Goal: Communication & Community: Answer question/provide support

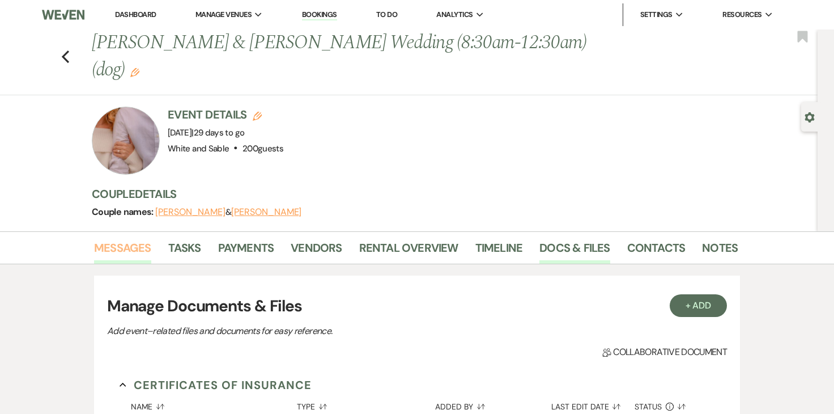
click at [124, 239] on link "Messages" at bounding box center [122, 251] width 57 height 25
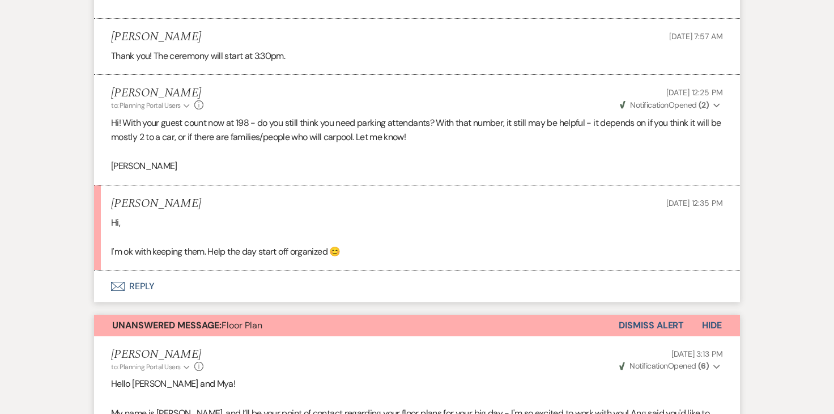
scroll to position [2802, 0]
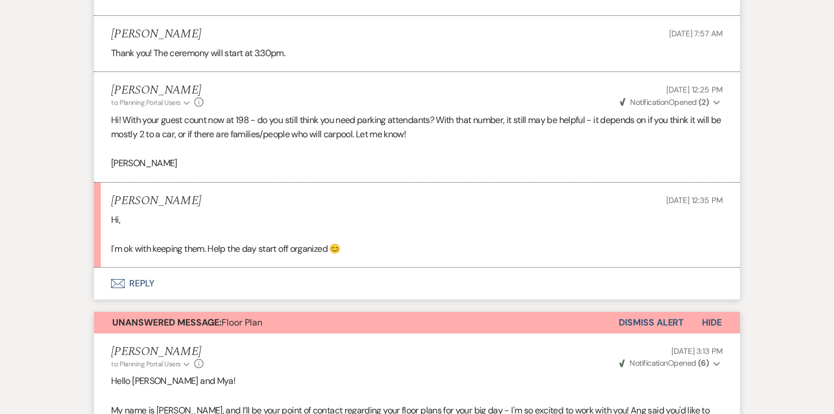
click at [148, 273] on button "Envelope Reply" at bounding box center [417, 284] width 646 height 32
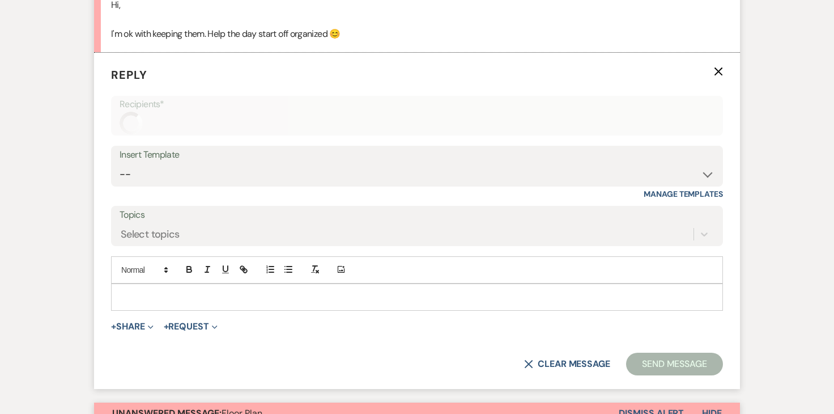
scroll to position [3018, 0]
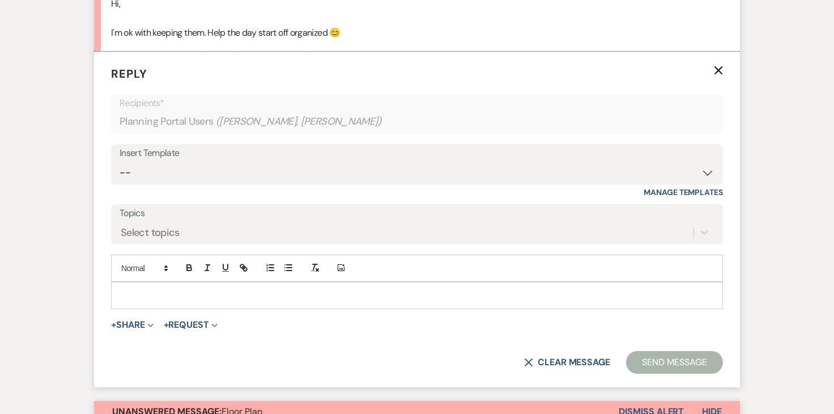
click at [224, 289] on p at bounding box center [417, 295] width 594 height 12
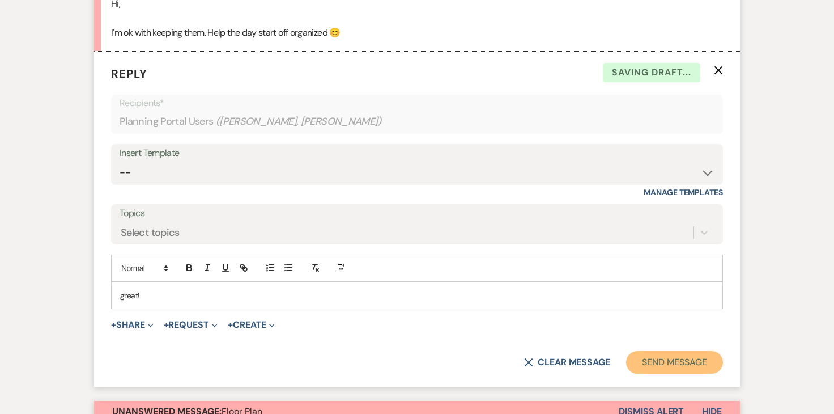
click at [663, 351] on button "Send Message" at bounding box center [674, 362] width 97 height 23
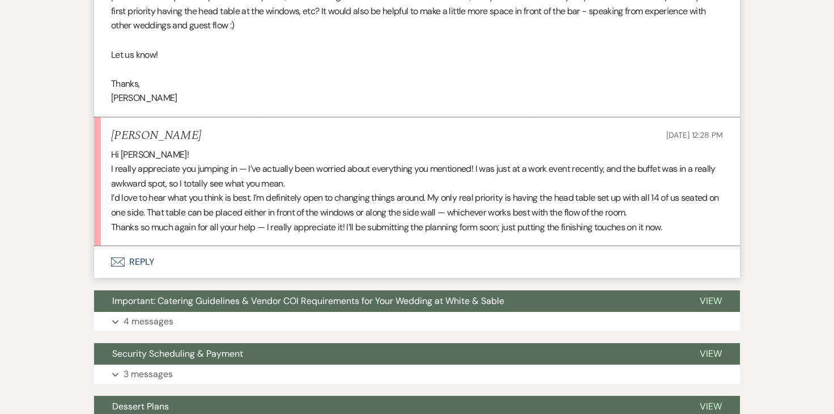
scroll to position [5495, 0]
click at [143, 248] on button "Envelope Reply" at bounding box center [417, 261] width 646 height 32
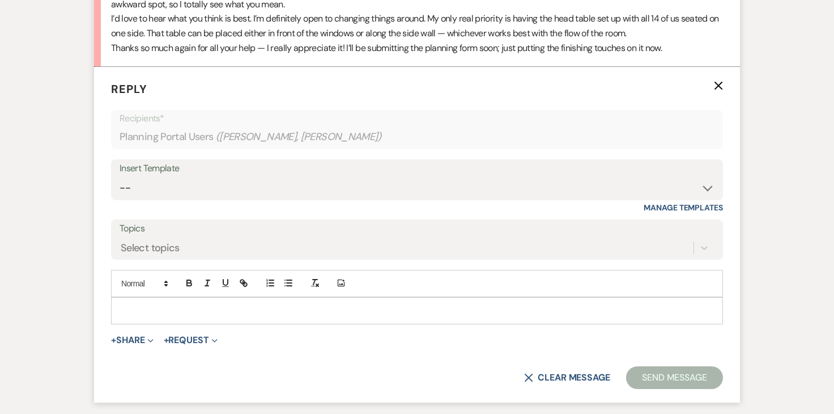
scroll to position [5689, 0]
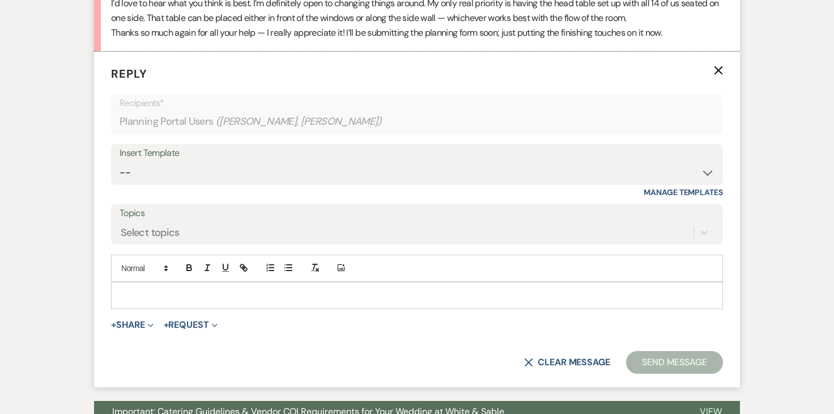
click at [177, 289] on p at bounding box center [417, 295] width 594 height 12
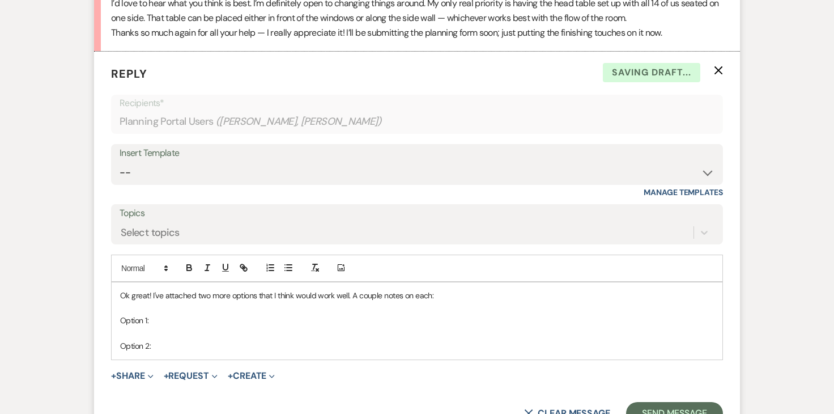
drag, startPoint x: 162, startPoint y: 340, endPoint x: 112, endPoint y: 310, distance: 58.2
click at [112, 310] on div "Ok great! I've attached two more options that I think would work well. A couple…" at bounding box center [417, 320] width 611 height 77
click at [188, 262] on icon "button" at bounding box center [189, 267] width 10 height 10
click at [174, 314] on p "Option 1:" at bounding box center [417, 320] width 594 height 12
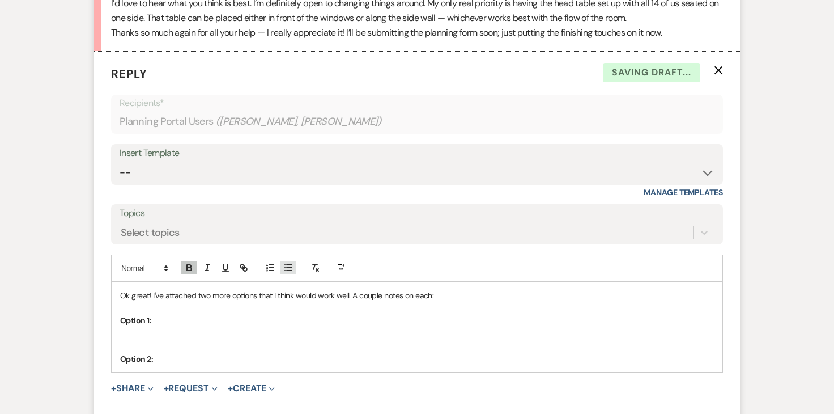
click at [286, 262] on icon "button" at bounding box center [288, 267] width 10 height 10
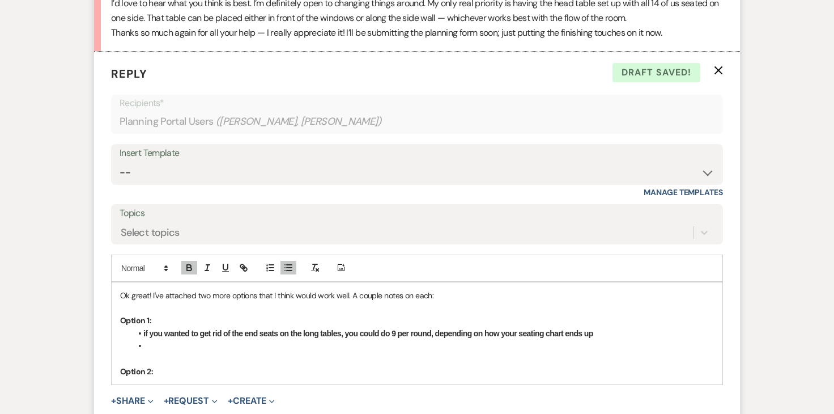
click at [596, 327] on li "if you wanted to get rid of the end seats on the long tables, you could do 9 pe…" at bounding box center [423, 333] width 583 height 12
drag, startPoint x: 675, startPoint y: 323, endPoint x: 599, endPoint y: 319, distance: 76.1
click at [599, 327] on li "if you wanted to get rid of the end seats on the long tables, you could do 9 pe…" at bounding box center [423, 333] width 583 height 12
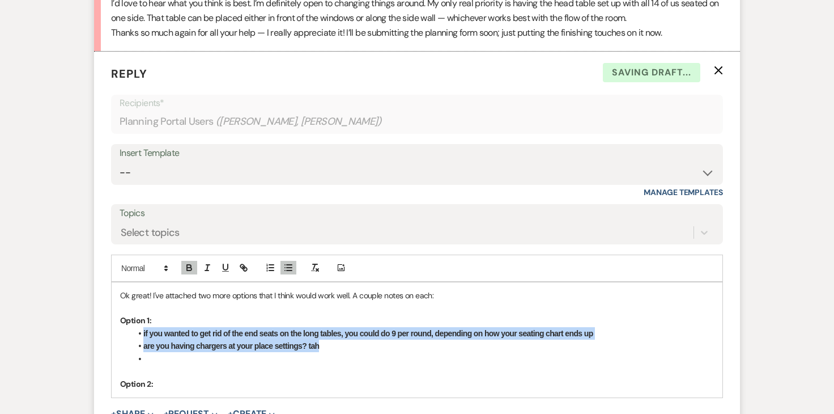
drag, startPoint x: 171, startPoint y: 344, endPoint x: 137, endPoint y: 324, distance: 39.9
click at [137, 327] on ul "if you wanted to get rid of the end seats on the long tables, you could do 9 pe…" at bounding box center [423, 346] width 583 height 38
click at [187, 262] on icon "button" at bounding box center [189, 267] width 10 height 10
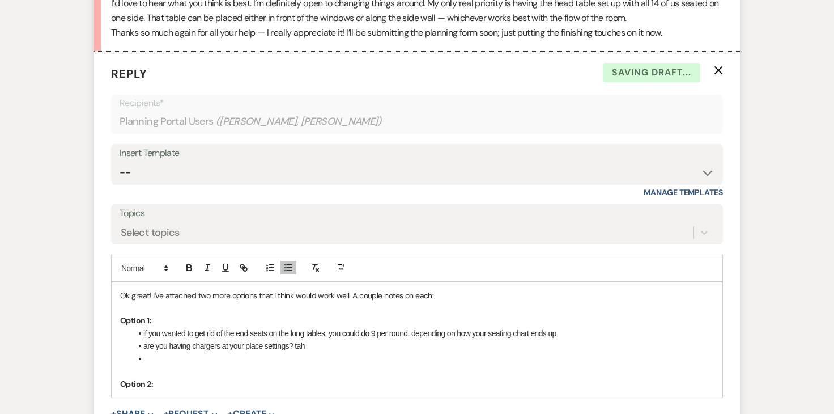
click at [166, 340] on li "are you having chargers at your place settings? tah" at bounding box center [423, 346] width 583 height 12
click at [145, 340] on li "are you having chargers at your place settings? tah" at bounding box center [423, 346] width 583 height 12
click at [192, 332] on li "if you wanted to get rid of the end seats on the long tables, you could do 9 pe…" at bounding box center [423, 340] width 583 height 26
click at [172, 353] on li at bounding box center [423, 359] width 583 height 12
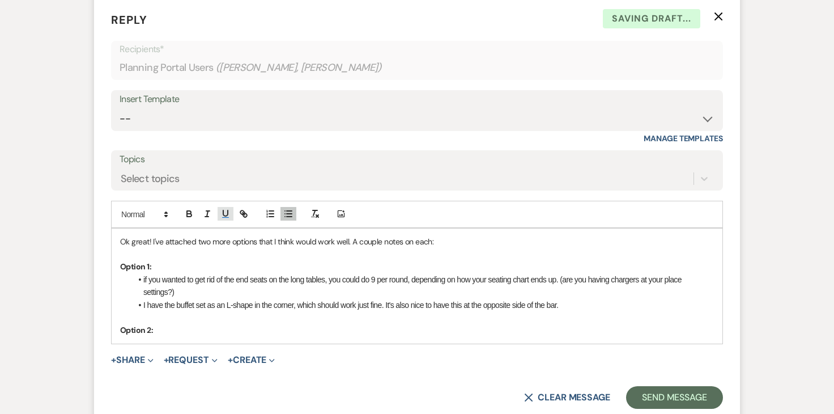
scroll to position [5745, 0]
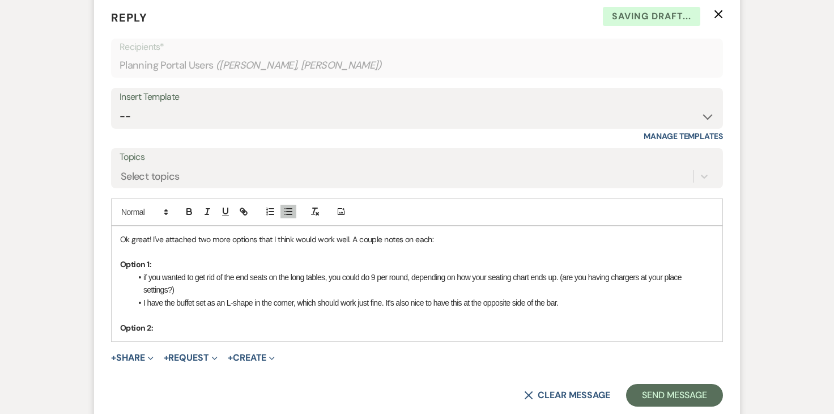
click at [163, 321] on p "Option 2:" at bounding box center [417, 327] width 594 height 12
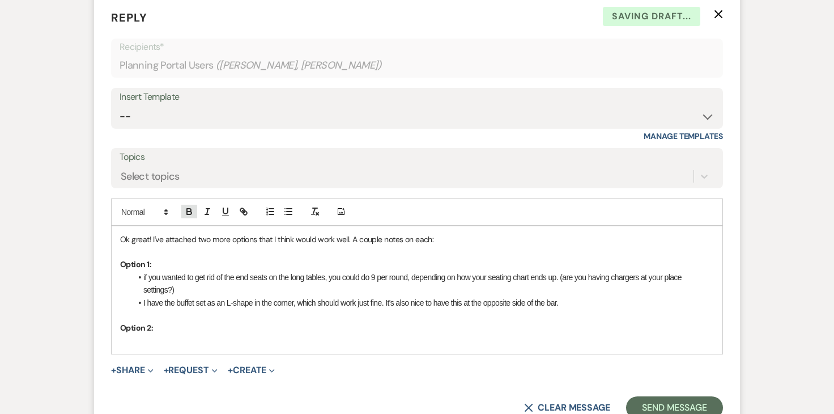
click at [184, 206] on icon "button" at bounding box center [189, 211] width 10 height 10
click at [288, 206] on icon "button" at bounding box center [288, 211] width 10 height 10
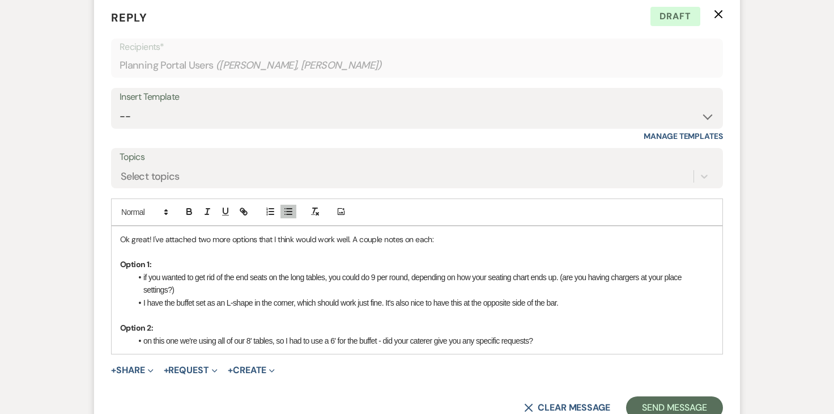
click at [575, 296] on li "I have the buffet set as an L-shape in the corner, which should work just fine.…" at bounding box center [423, 302] width 583 height 12
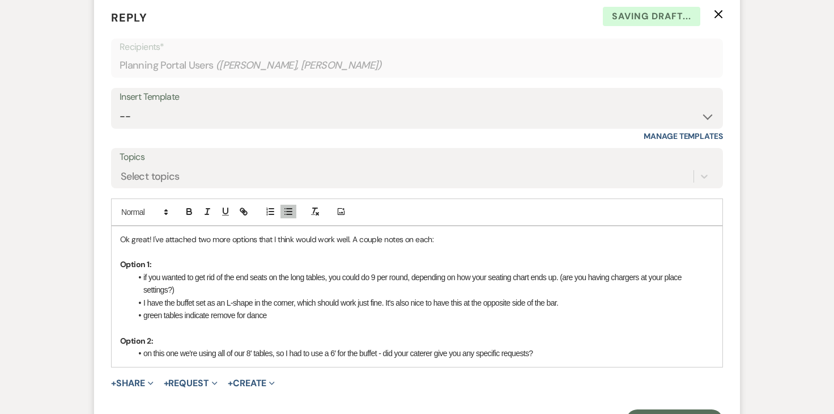
click at [548, 347] on li "on this one we're using all of our 8' tables, so I had to use a 6' for the buff…" at bounding box center [423, 353] width 583 height 12
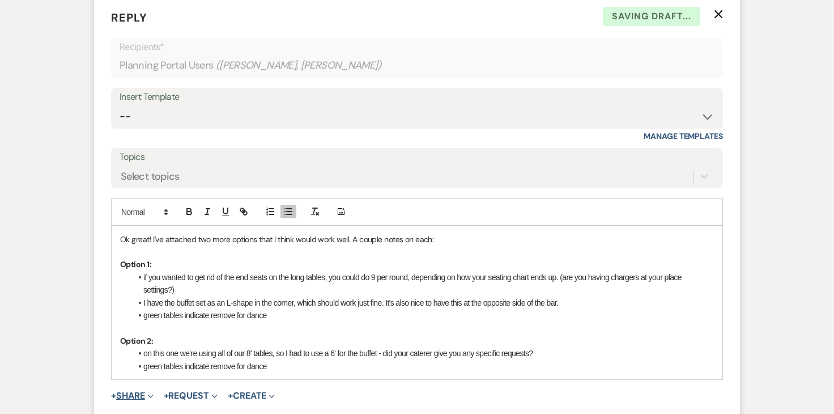
click at [134, 391] on button "+ Share Expand" at bounding box center [132, 395] width 43 height 9
click at [152, 408] on button "Doc Upload Documents" at bounding box center [190, 418] width 159 height 20
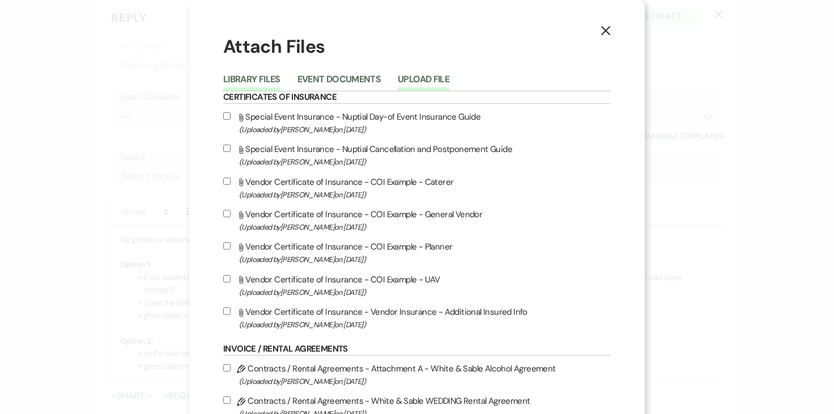
click at [430, 77] on button "Upload File" at bounding box center [424, 83] width 52 height 16
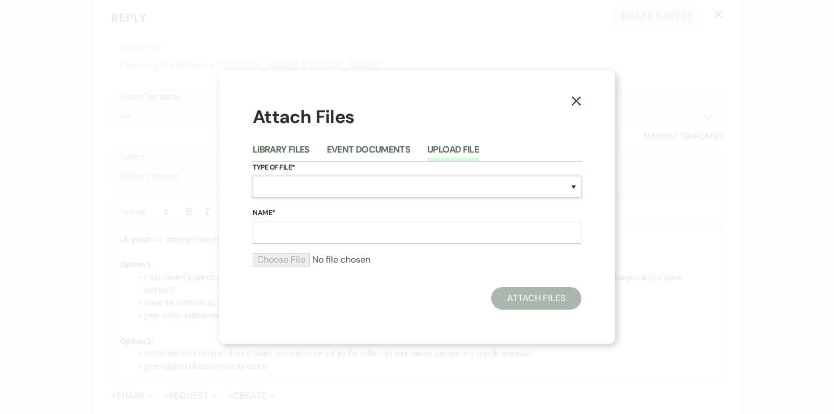
click at [283, 177] on select "Special Event Insurance Vendor Certificate of Insurance Contracts / Rental Agre…" at bounding box center [417, 187] width 329 height 22
select select "24"
click at [413, 235] on input "Name*" at bounding box center [417, 233] width 329 height 22
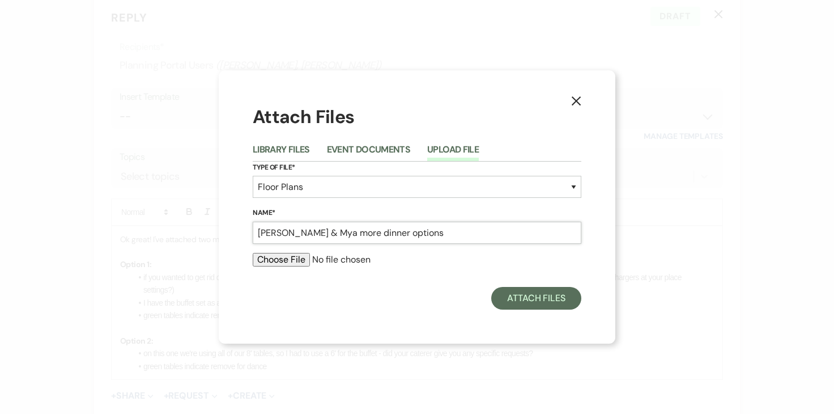
type input "[PERSON_NAME] & Mya more dinner options"
click at [302, 262] on input "file" at bounding box center [417, 260] width 329 height 14
type input "C:\fakepath\Tommy & Mya Dinner Options.pdf"
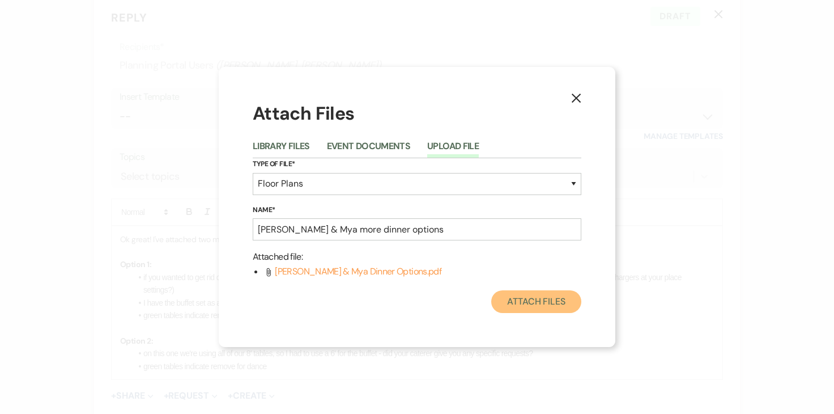
click at [516, 304] on button "Attach Files" at bounding box center [537, 301] width 90 height 23
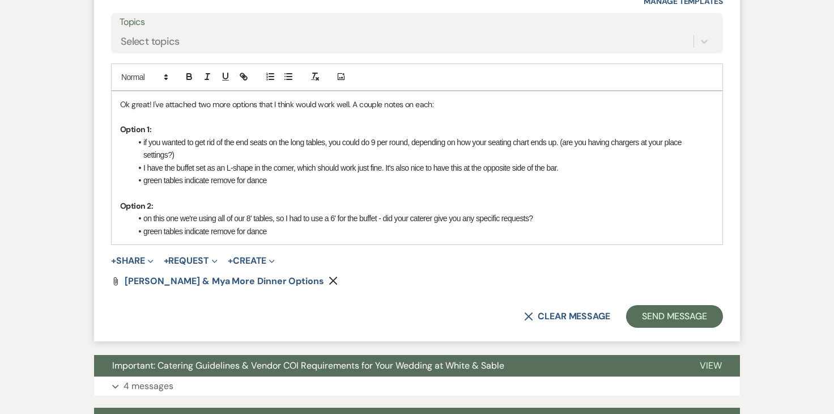
scroll to position [5881, 0]
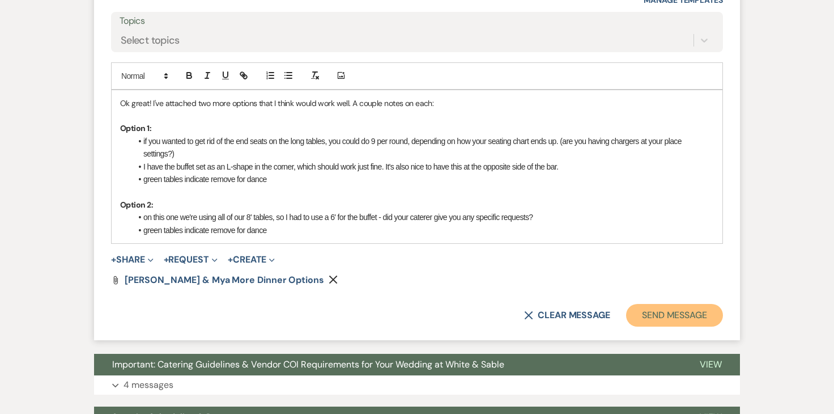
click at [639, 304] on button "Send Message" at bounding box center [674, 315] width 97 height 23
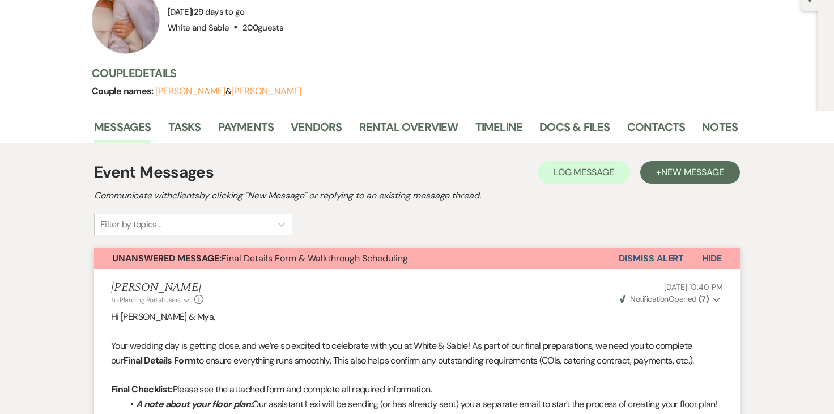
scroll to position [121, 0]
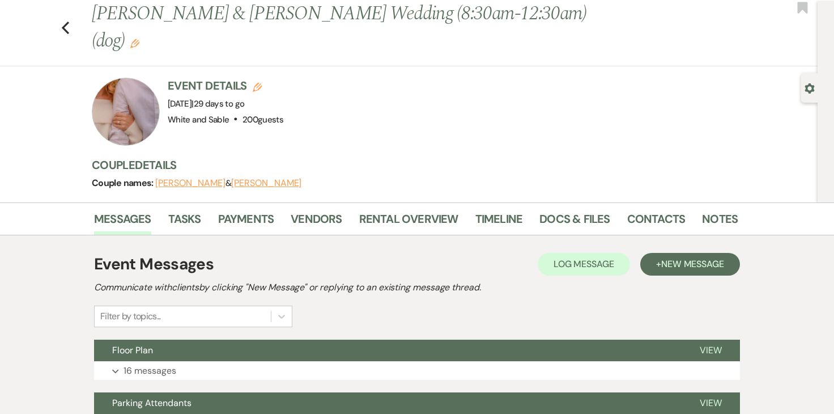
scroll to position [33, 0]
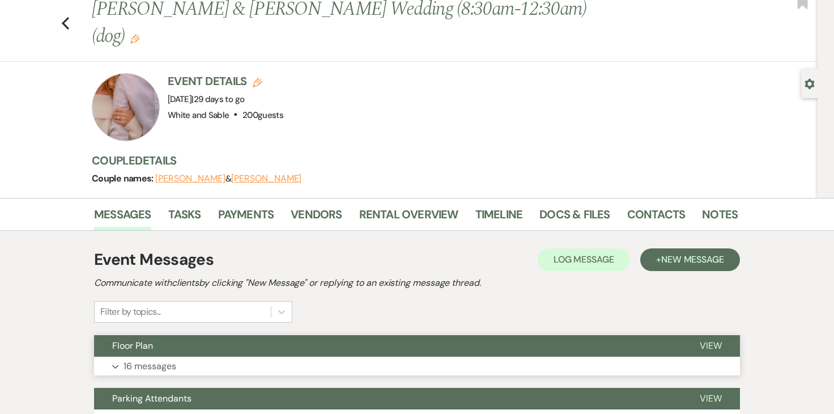
click at [146, 359] on p "16 messages" at bounding box center [150, 366] width 53 height 15
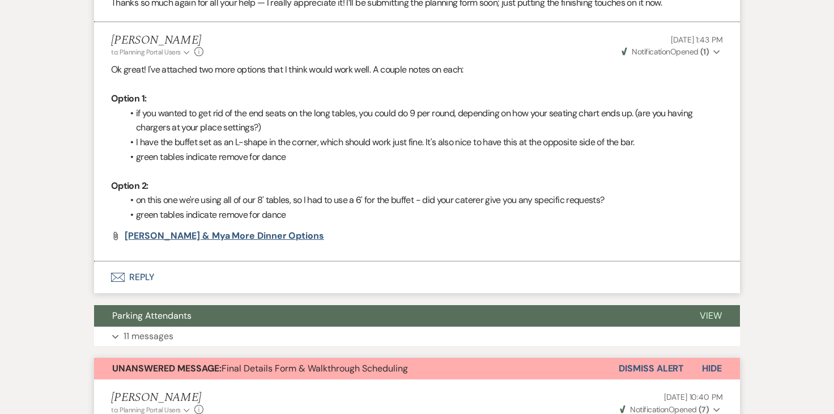
scroll to position [2906, 0]
click at [704, 47] on strong "( 1 )" at bounding box center [705, 52] width 9 height 10
click at [567, 92] on p "Option 1:" at bounding box center [417, 99] width 612 height 15
click at [262, 214] on li "[PERSON_NAME] to: Planning Portal Users Expand Info [DATE] 1:43 PM Weven Check …" at bounding box center [417, 142] width 646 height 239
click at [262, 230] on span "[PERSON_NAME] & Mya more dinner options" at bounding box center [225, 236] width 200 height 12
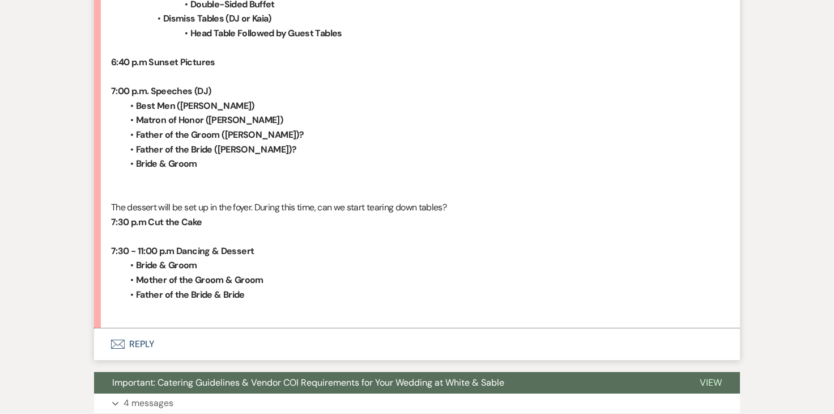
scroll to position [4518, 0]
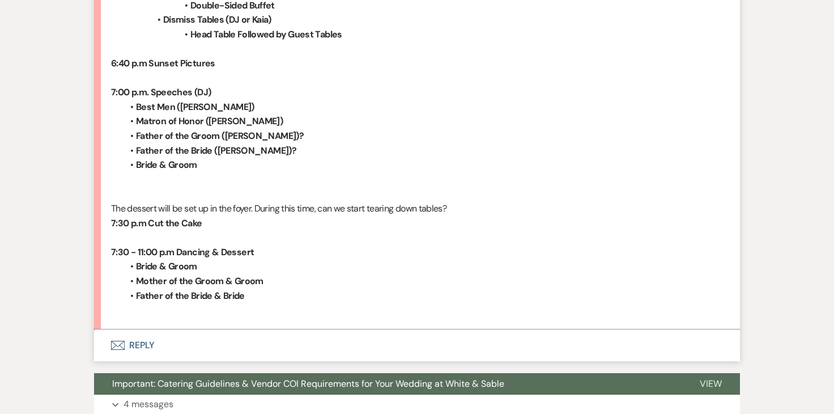
click at [149, 333] on button "Envelope Reply" at bounding box center [417, 345] width 646 height 32
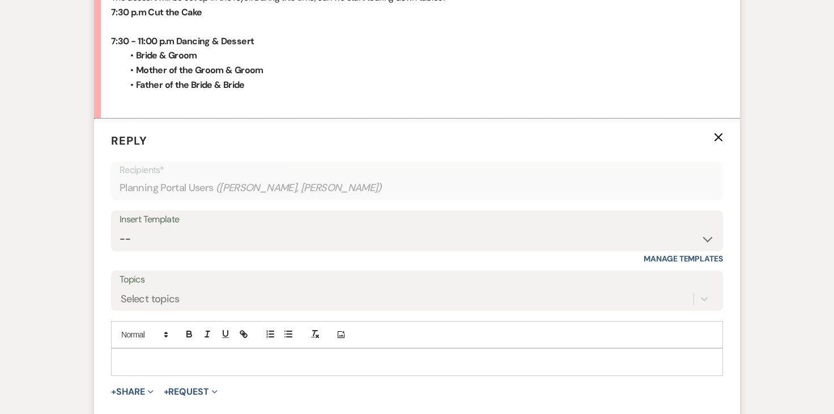
scroll to position [4745, 0]
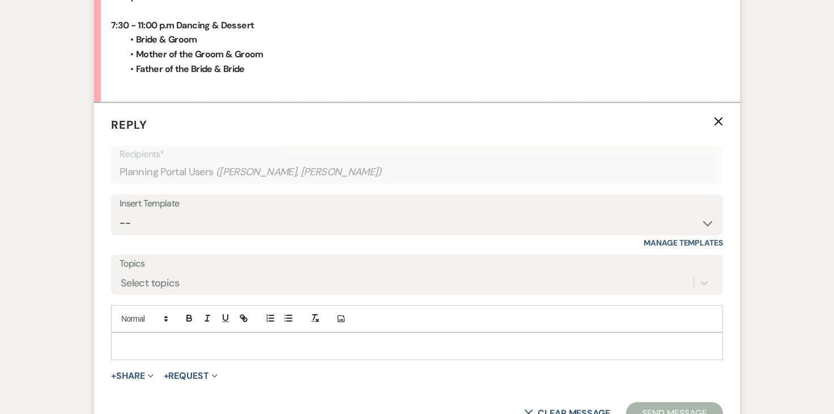
click at [198, 340] on p at bounding box center [417, 346] width 594 height 12
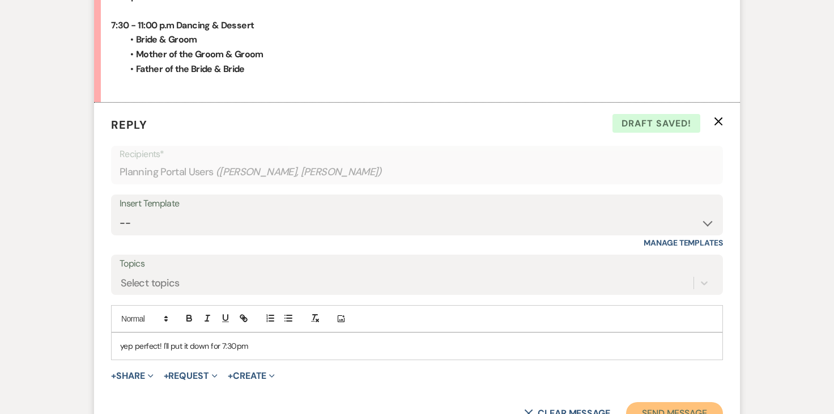
click at [683, 402] on button "Send Message" at bounding box center [674, 413] width 97 height 23
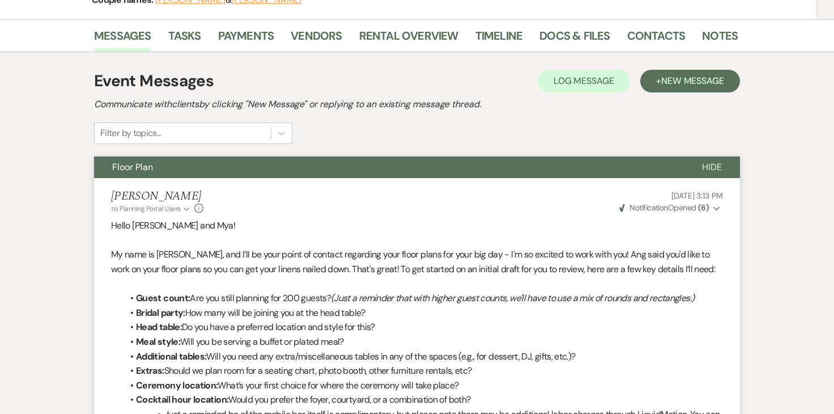
scroll to position [0, 0]
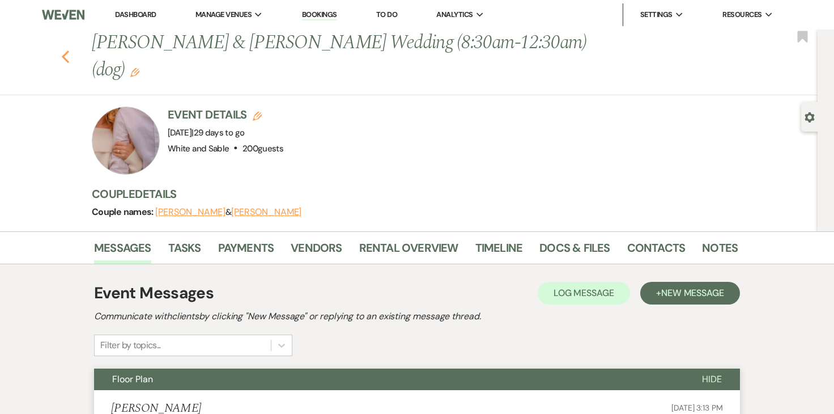
click at [67, 50] on icon "Previous" at bounding box center [65, 57] width 9 height 14
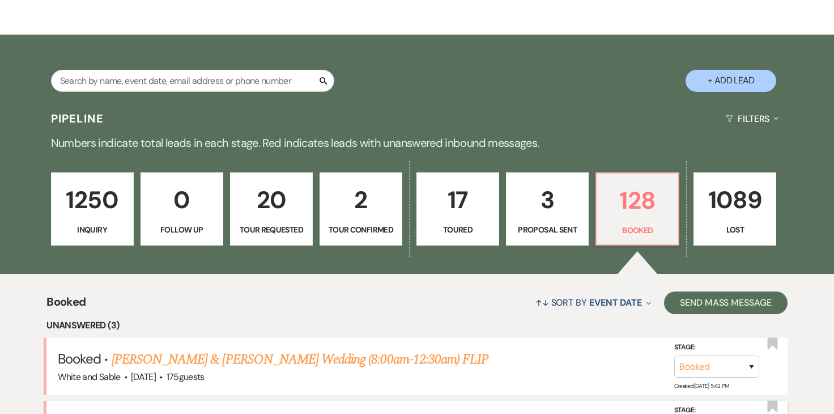
scroll to position [320, 0]
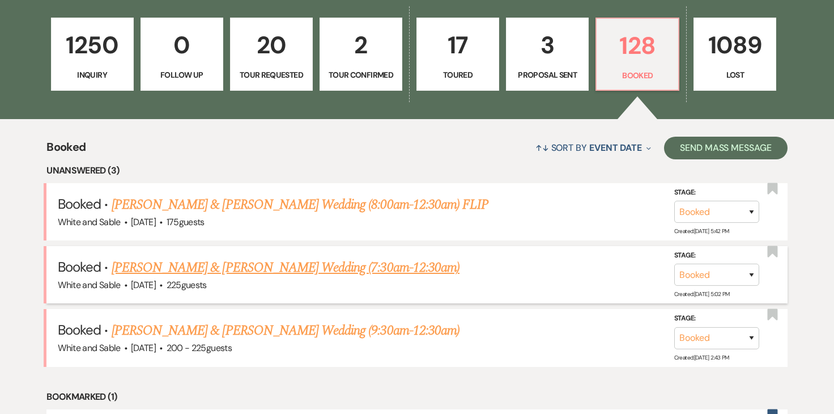
click at [404, 266] on link "[PERSON_NAME] & [PERSON_NAME] Wedding (7:30am-12:30am)" at bounding box center [286, 267] width 348 height 20
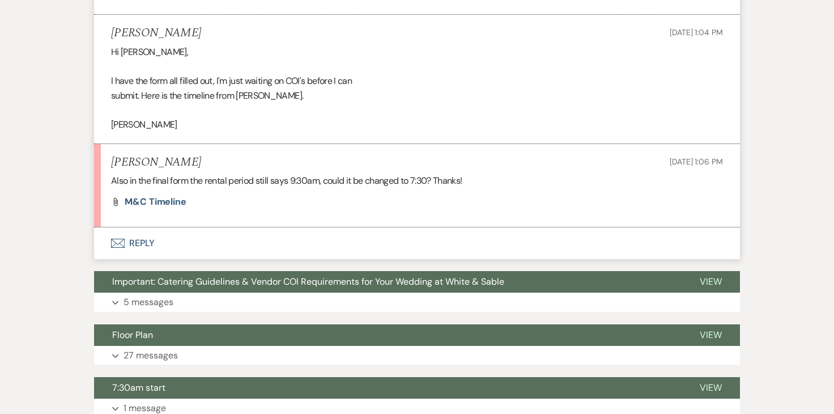
scroll to position [917, 0]
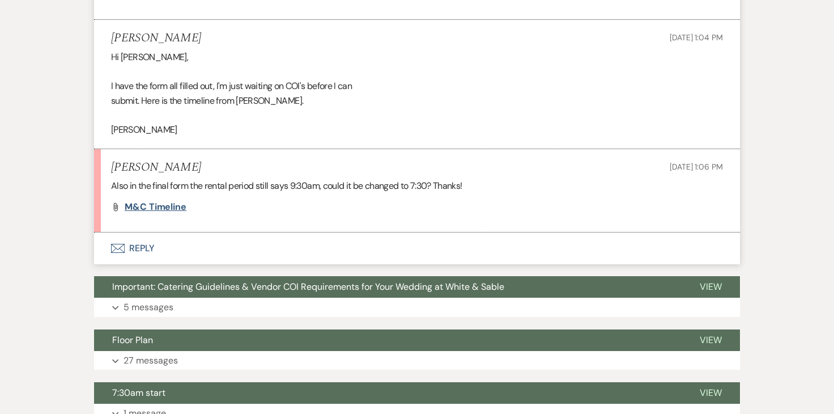
click at [163, 201] on span "M&C Timeline" at bounding box center [156, 207] width 62 height 12
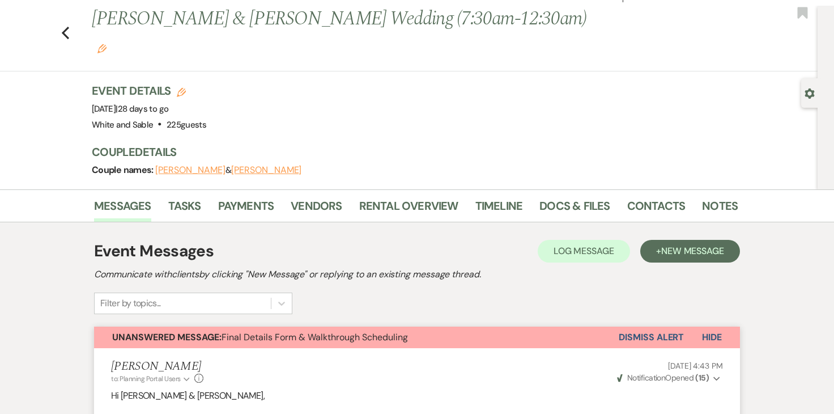
scroll to position [0, 0]
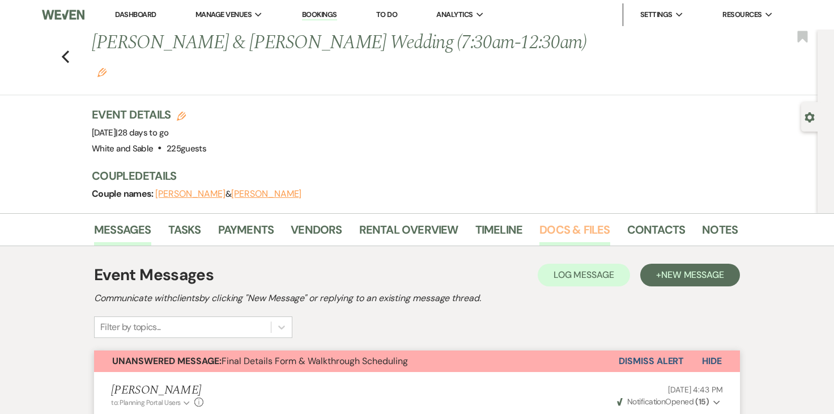
click at [552, 221] on link "Docs & Files" at bounding box center [575, 233] width 70 height 25
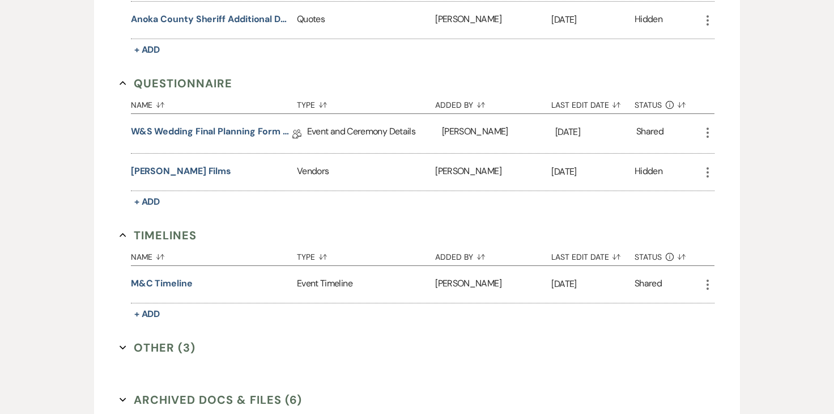
scroll to position [2269, 0]
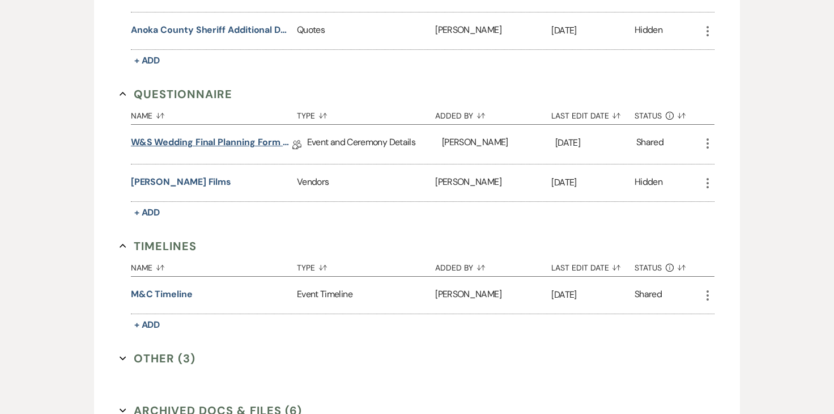
click at [198, 135] on link "W&S Wedding Final Planning Form - [PERSON_NAME] & [PERSON_NAME]" at bounding box center [212, 144] width 162 height 18
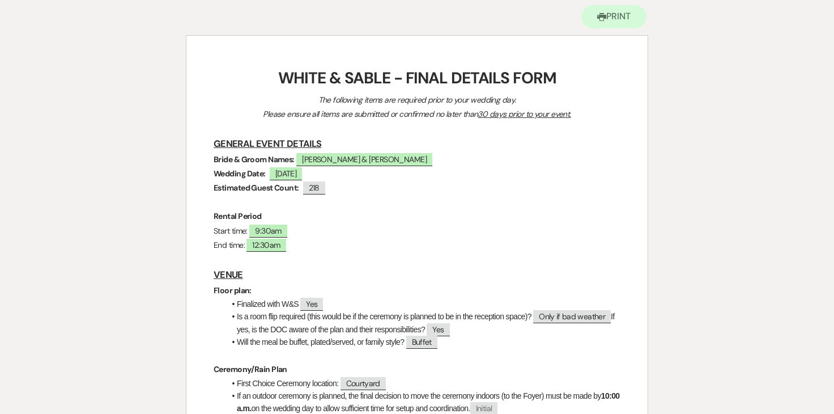
scroll to position [135, 0]
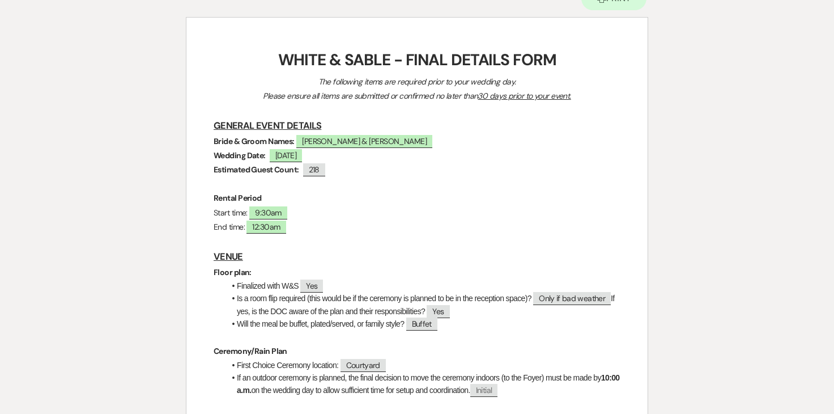
click at [247, 194] on strong "Rental Period" at bounding box center [238, 198] width 48 height 10
click at [261, 215] on span "9:30am" at bounding box center [268, 212] width 38 height 13
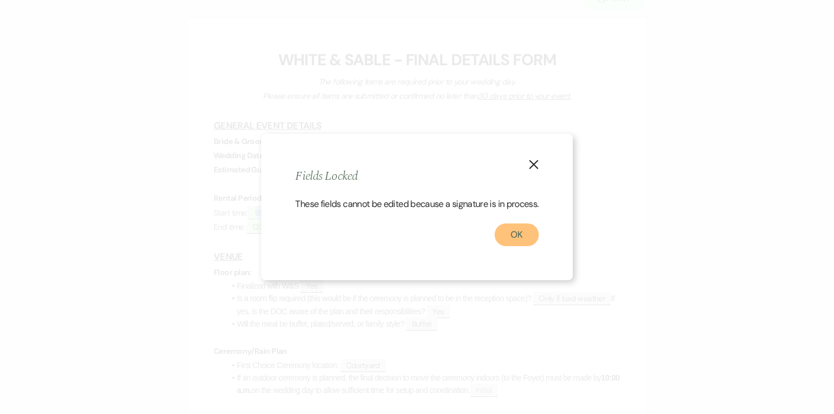
click at [529, 230] on button "OK" at bounding box center [517, 234] width 44 height 23
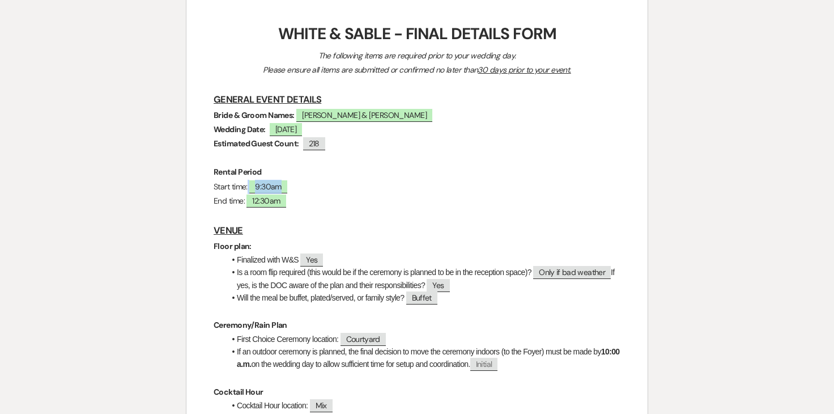
scroll to position [0, 0]
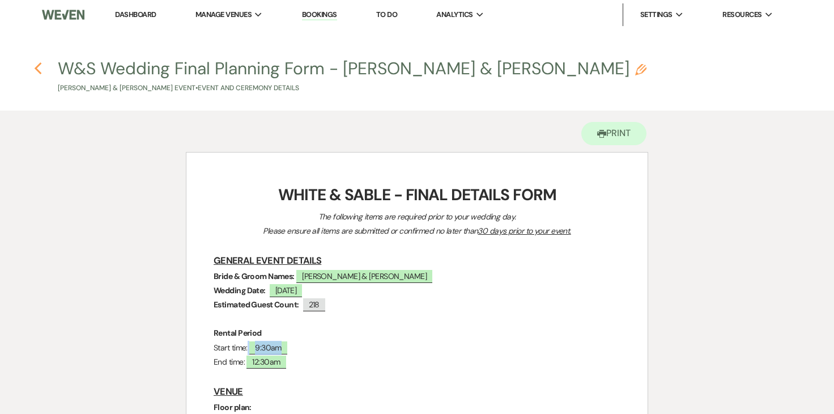
click at [36, 67] on use "button" at bounding box center [37, 68] width 7 height 12
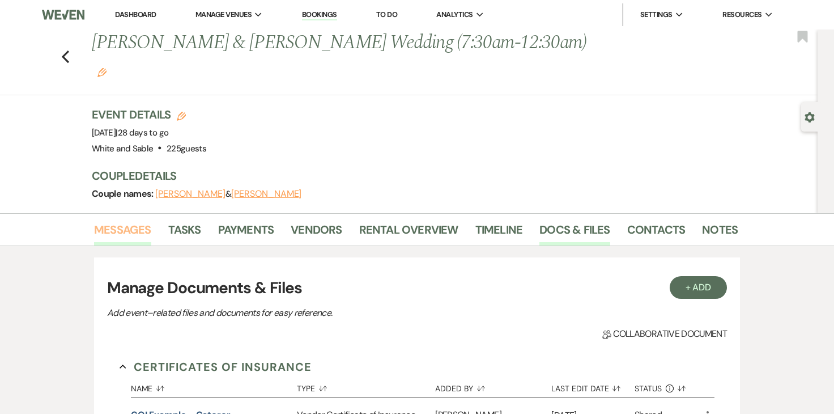
click at [133, 221] on link "Messages" at bounding box center [122, 233] width 57 height 25
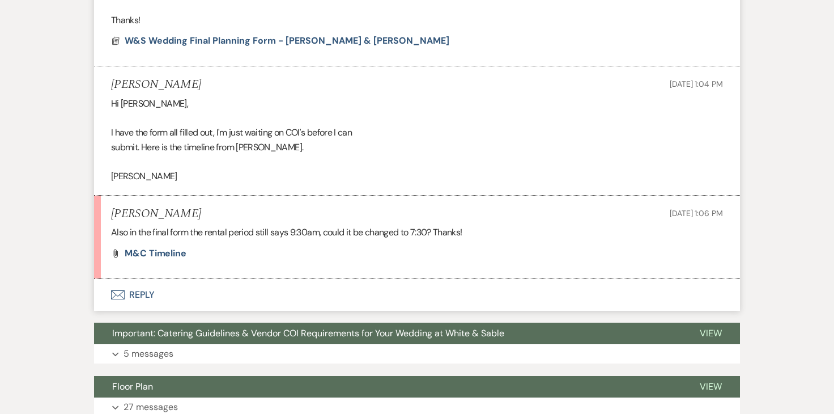
scroll to position [872, 0]
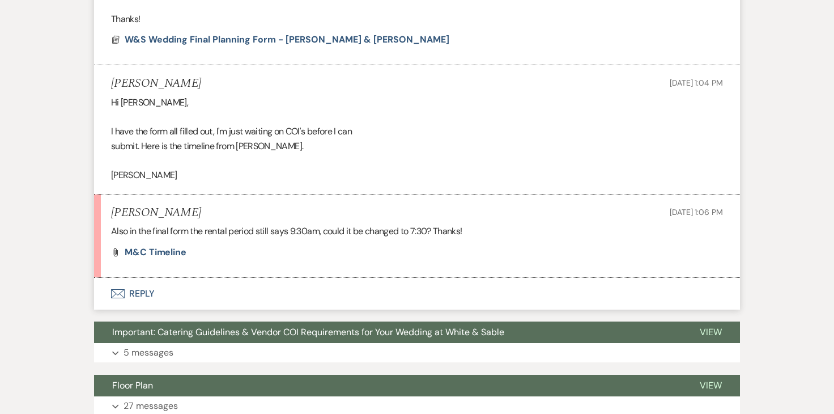
click at [138, 281] on button "Envelope Reply" at bounding box center [417, 294] width 646 height 32
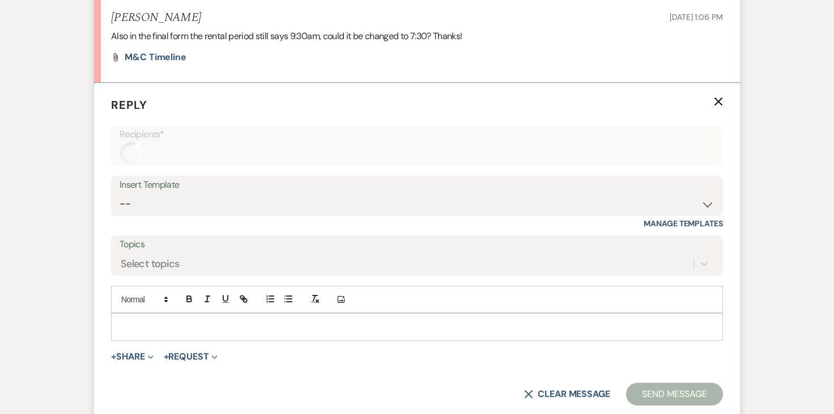
scroll to position [1098, 0]
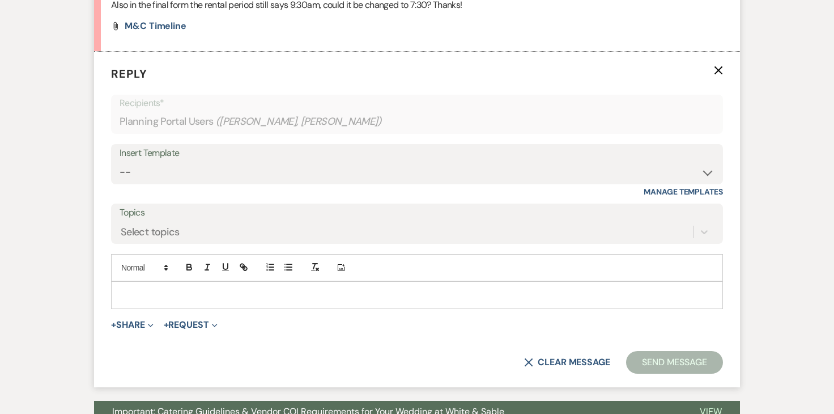
click at [138, 289] on p at bounding box center [417, 295] width 594 height 12
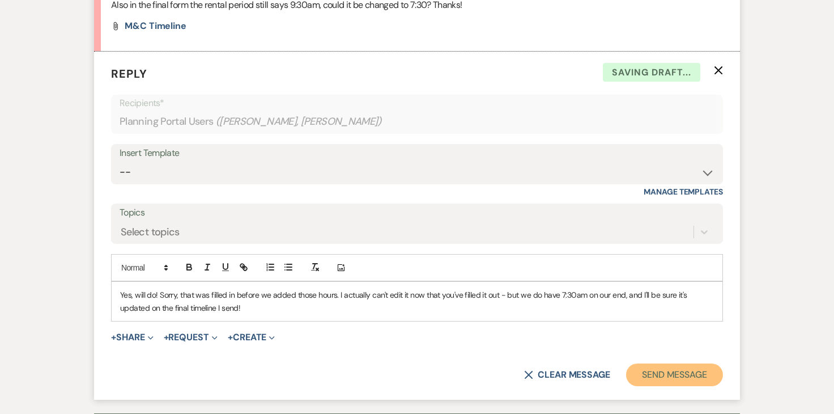
click at [650, 363] on button "Send Message" at bounding box center [674, 374] width 97 height 23
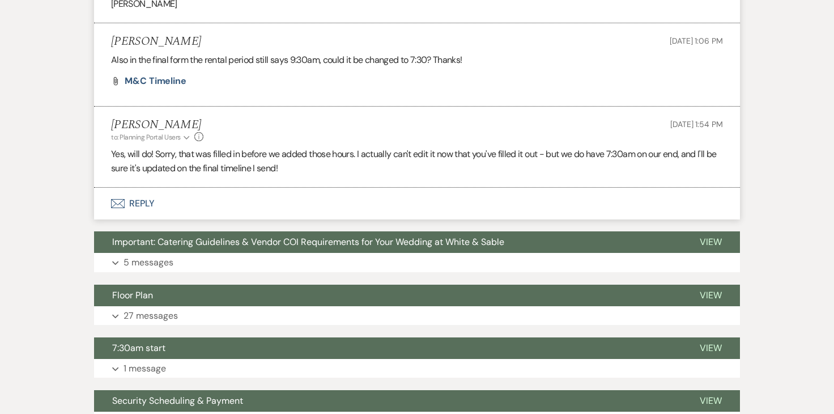
scroll to position [1043, 0]
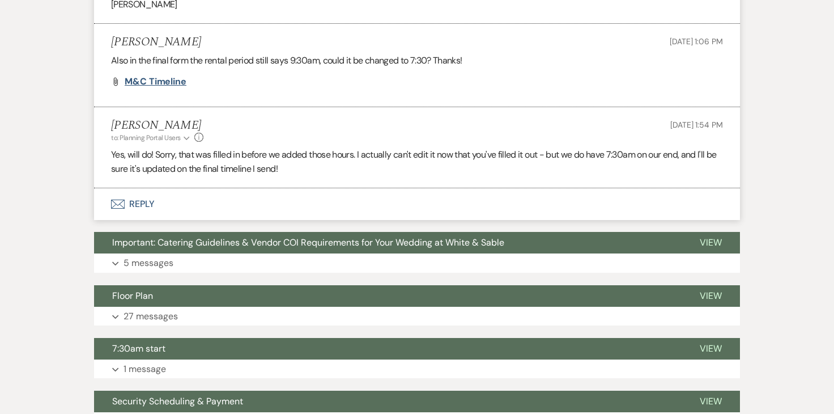
click at [176, 75] on span "M&C Timeline" at bounding box center [156, 81] width 62 height 12
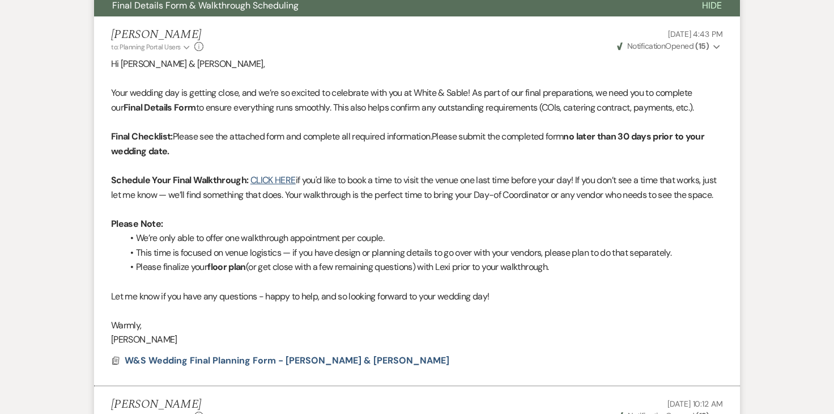
scroll to position [0, 0]
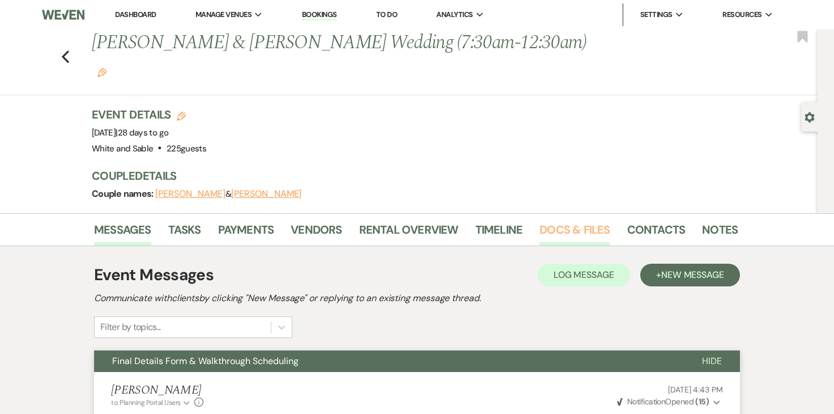
click at [567, 221] on link "Docs & Files" at bounding box center [575, 233] width 70 height 25
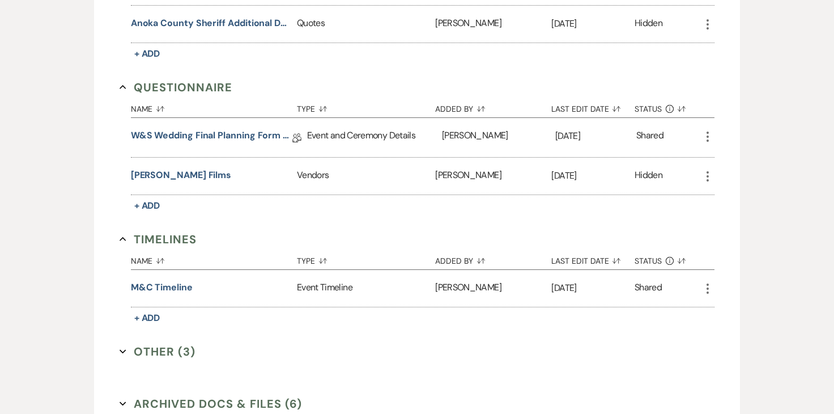
scroll to position [2251, 0]
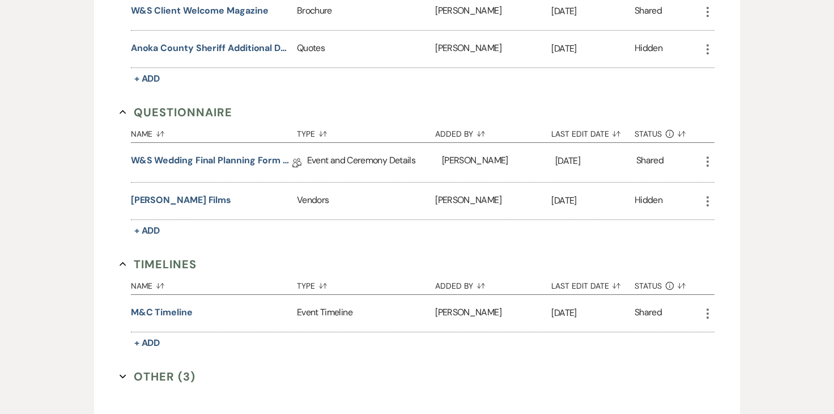
click at [710, 155] on icon "More" at bounding box center [708, 162] width 14 height 14
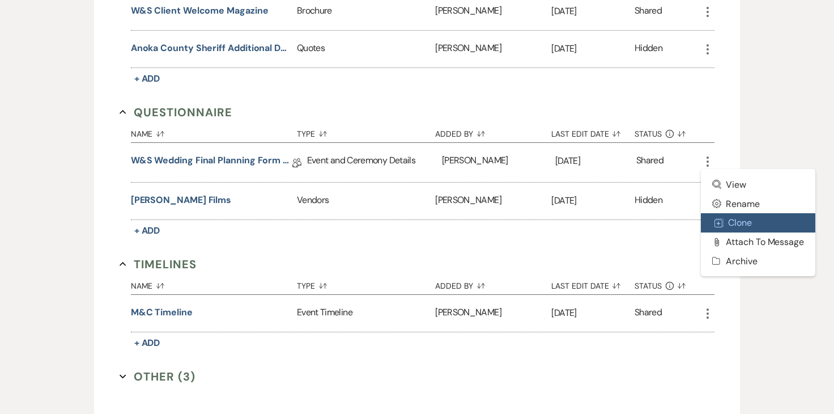
click at [719, 218] on icon "Duplicate" at bounding box center [719, 222] width 9 height 9
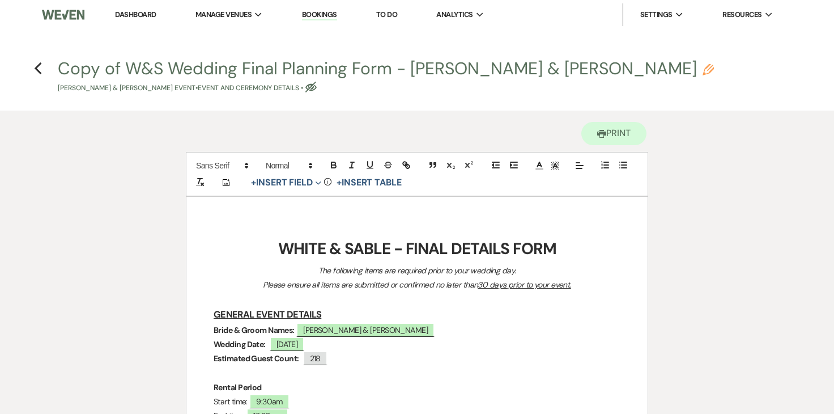
click at [703, 66] on icon "Pencil" at bounding box center [708, 69] width 11 height 11
select select "49"
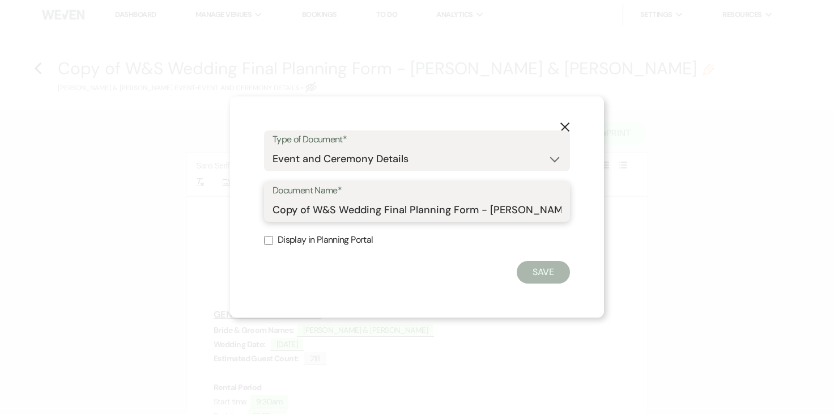
click at [323, 213] on input "Copy of W&S Wedding Final Planning Form - [PERSON_NAME] & [PERSON_NAME]" at bounding box center [417, 209] width 289 height 22
type input "[PERSON_NAME] & [PERSON_NAME] Final Details"
click button "Save" at bounding box center [543, 272] width 53 height 23
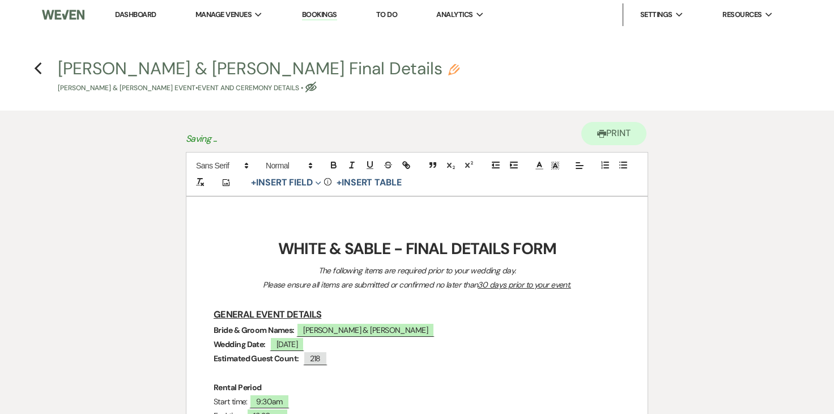
scroll to position [3, 0]
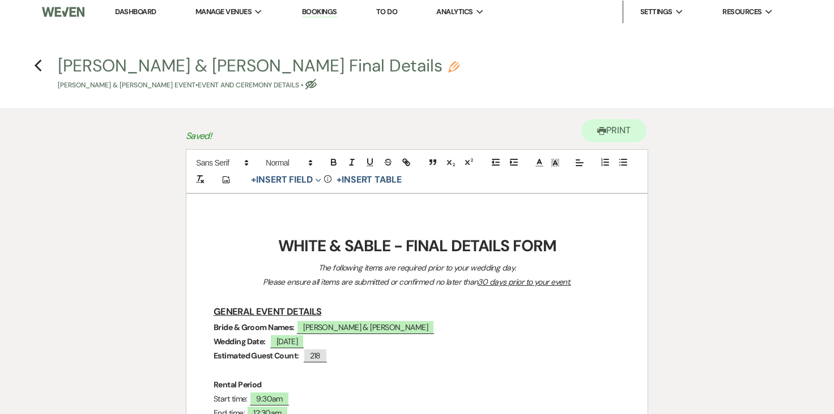
click at [292, 248] on strong "WHITE & SABLE - FINAL DETAILS FORM" at bounding box center [417, 245] width 278 height 21
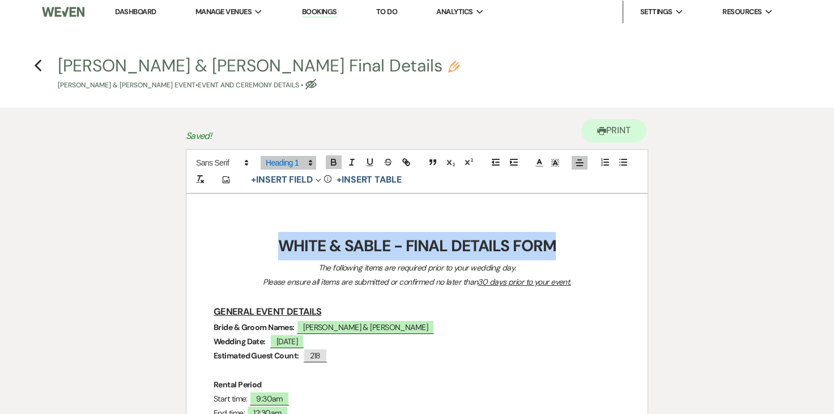
click at [292, 248] on strong "WHITE & SABLE - FINAL DETAILS FORM" at bounding box center [417, 245] width 278 height 21
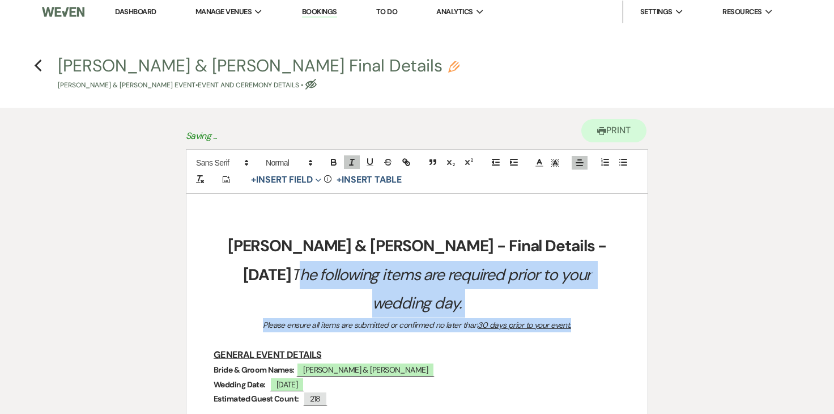
drag, startPoint x: 523, startPoint y: 246, endPoint x: 571, endPoint y: 293, distance: 66.5
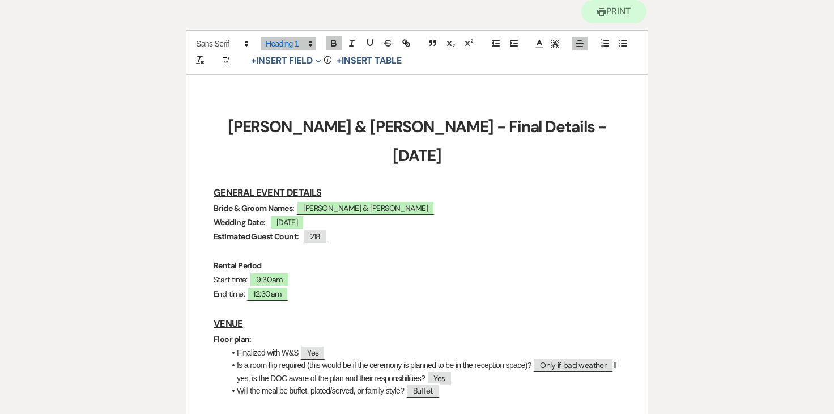
scroll to position [124, 0]
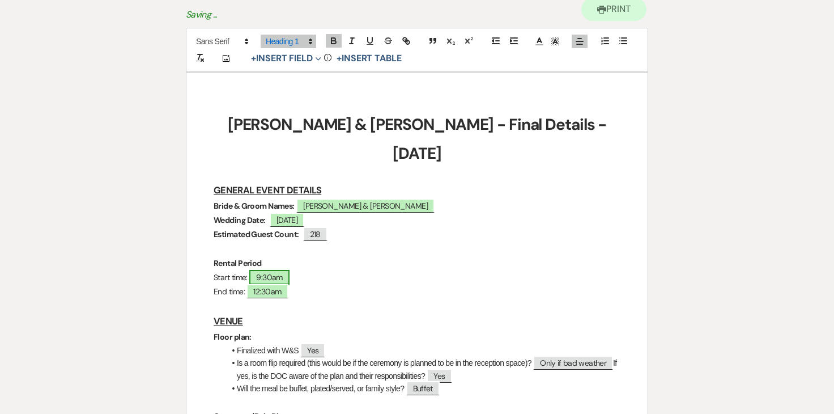
click at [280, 270] on span "9:30am" at bounding box center [269, 277] width 40 height 15
select select "owner"
select select "Time"
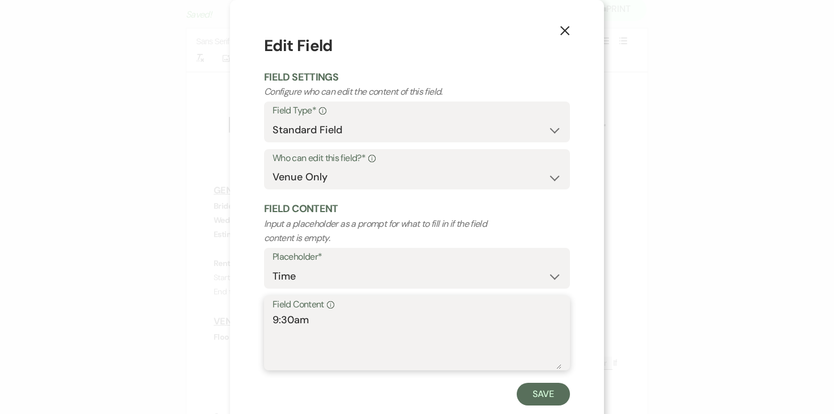
click at [278, 319] on textarea "9:30am" at bounding box center [417, 340] width 289 height 57
type textarea "7:30am"
click at [532, 385] on button "Save" at bounding box center [543, 394] width 53 height 23
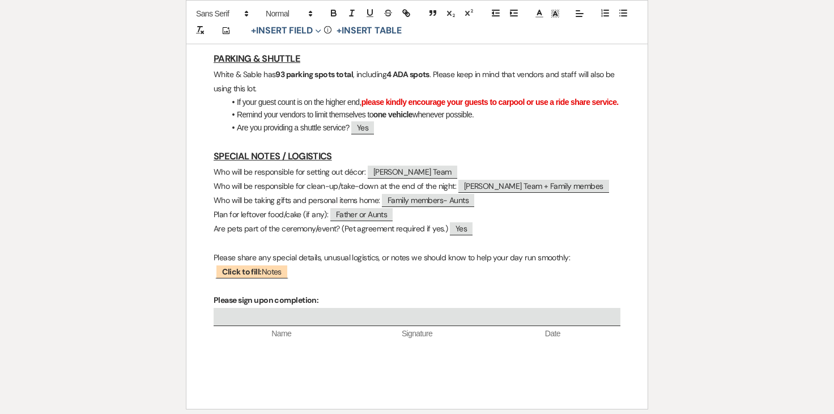
scroll to position [1650, 0]
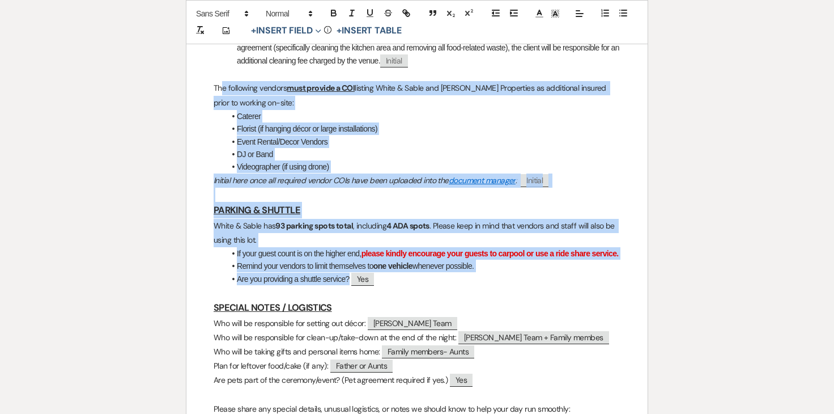
drag, startPoint x: 399, startPoint y: 263, endPoint x: 220, endPoint y: 57, distance: 273.3
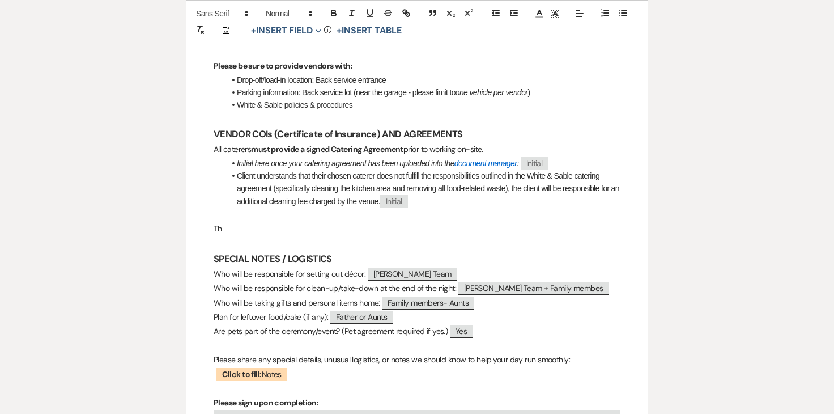
scroll to position [1505, 0]
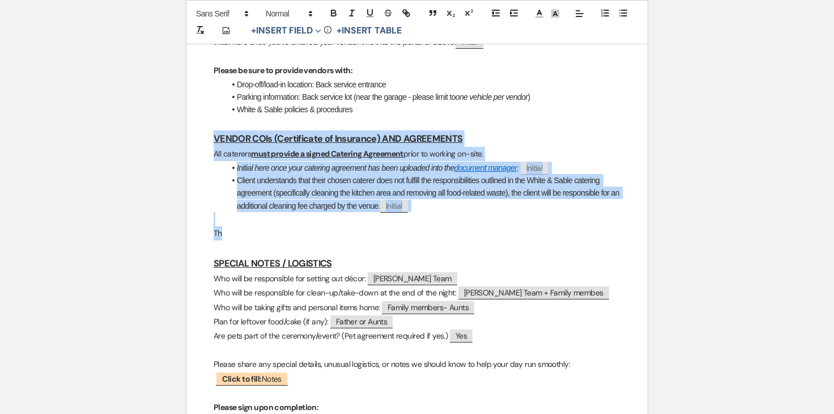
drag, startPoint x: 239, startPoint y: 204, endPoint x: 183, endPoint y: 108, distance: 111.0
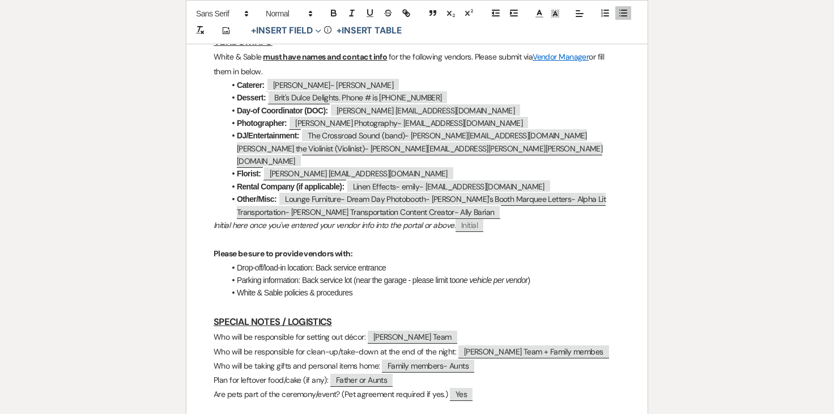
scroll to position [1300, 0]
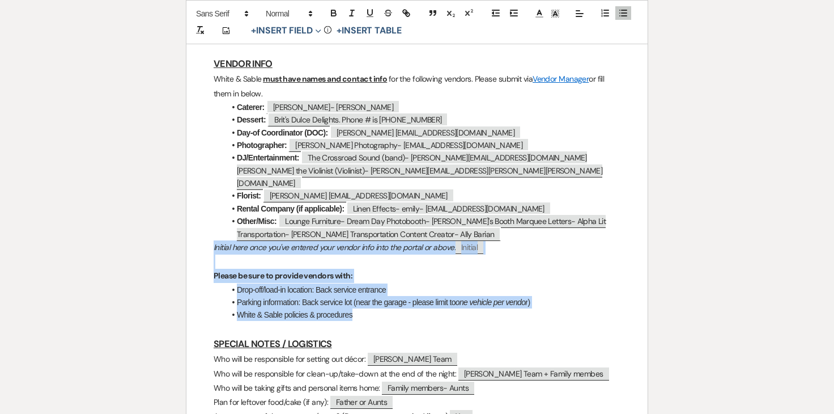
drag, startPoint x: 363, startPoint y: 282, endPoint x: 191, endPoint y: 215, distance: 184.5
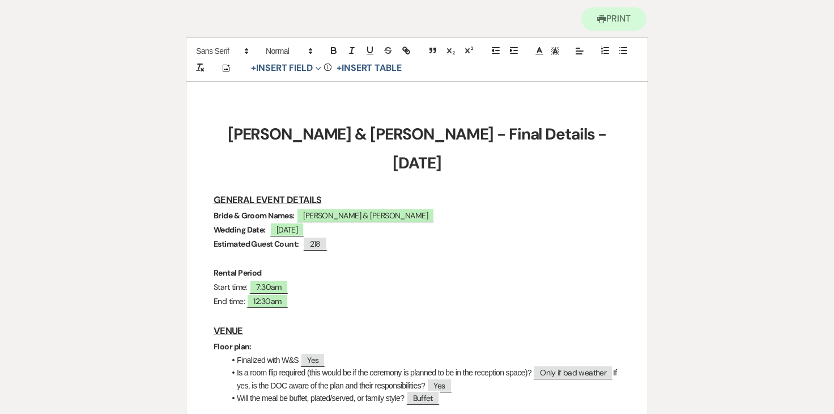
scroll to position [0, 0]
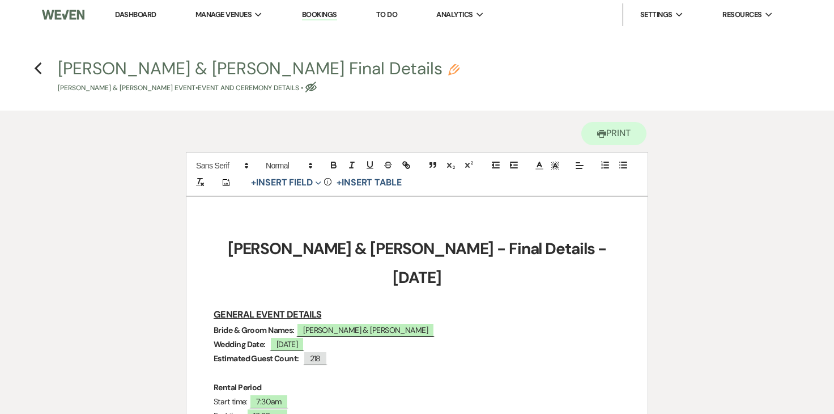
click at [43, 72] on h4 "Previous [PERSON_NAME] & [PERSON_NAME] Final Details [PERSON_NAME] & [PERSON_NA…" at bounding box center [417, 75] width 816 height 37
click at [38, 72] on use "button" at bounding box center [37, 68] width 7 height 12
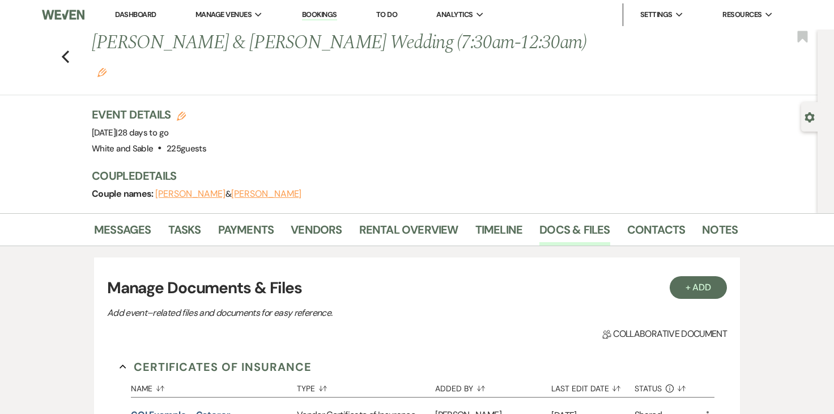
click at [138, 18] on link "Dashboard" at bounding box center [135, 15] width 41 height 10
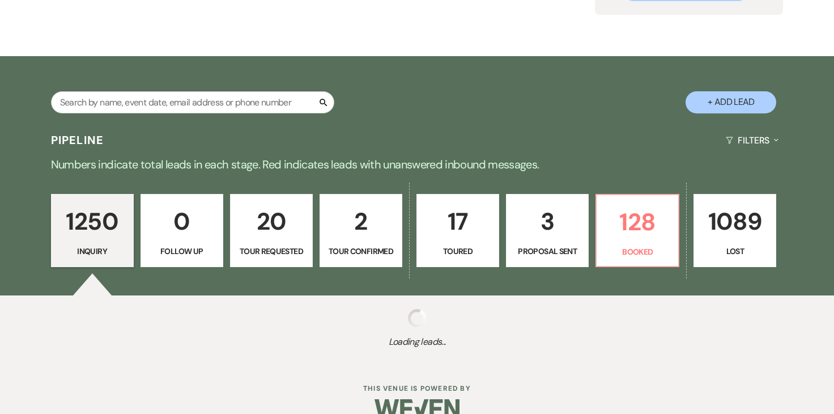
scroll to position [166, 0]
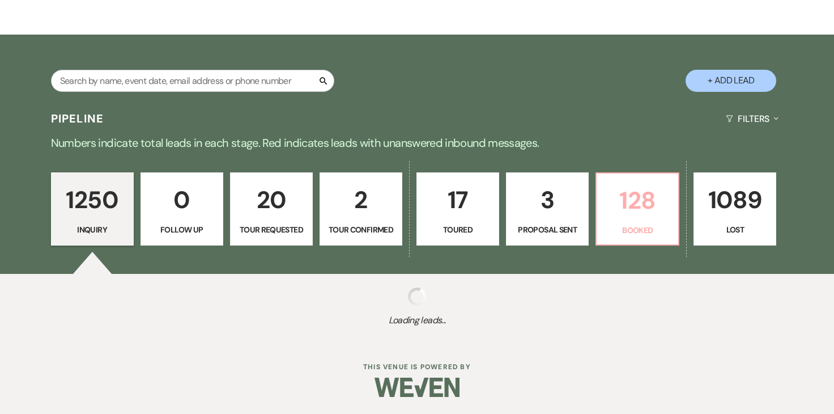
drag, startPoint x: 609, startPoint y: 194, endPoint x: 354, endPoint y: 14, distance: 312.4
click at [609, 194] on p "128" at bounding box center [638, 200] width 68 height 38
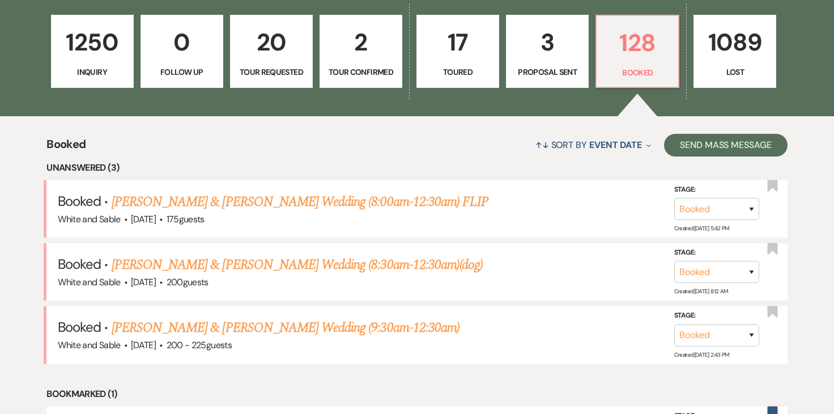
scroll to position [327, 0]
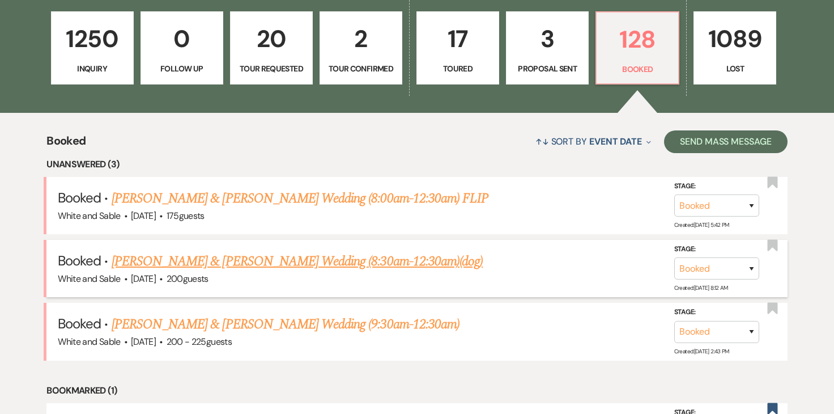
click at [300, 268] on link "[PERSON_NAME] & [PERSON_NAME] Wedding (8:30am-12:30am)(dog)" at bounding box center [297, 261] width 371 height 20
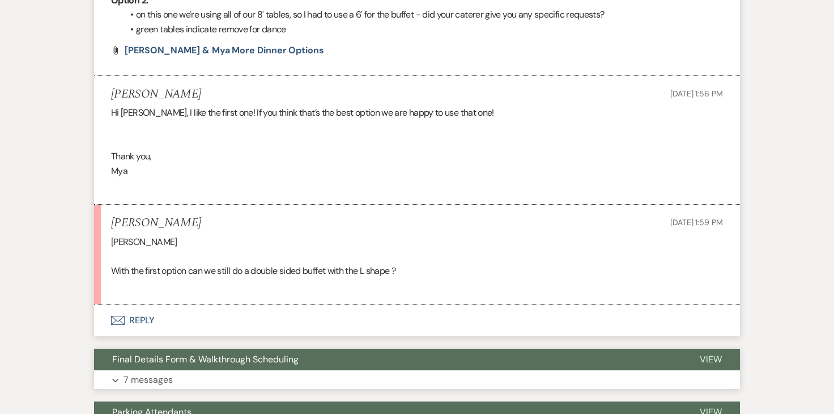
scroll to position [3093, 0]
click at [150, 304] on button "Envelope Reply" at bounding box center [417, 320] width 646 height 32
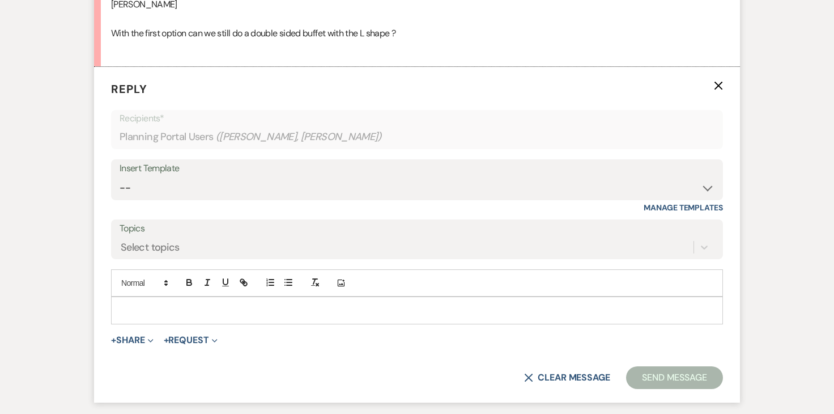
scroll to position [3330, 0]
click at [169, 303] on p at bounding box center [417, 309] width 594 height 12
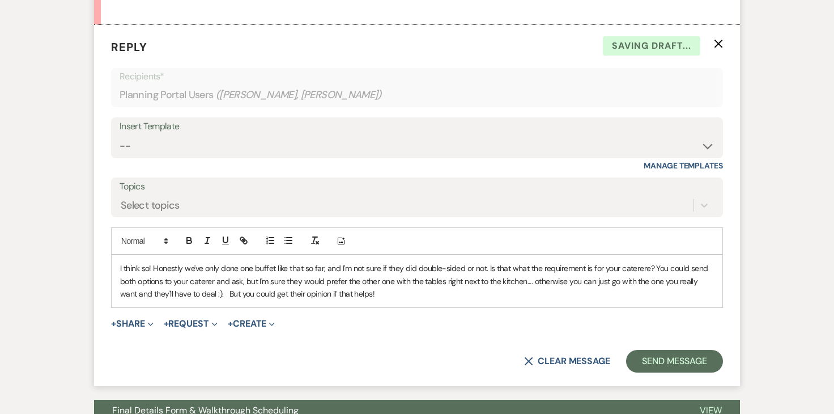
scroll to position [3382, 0]
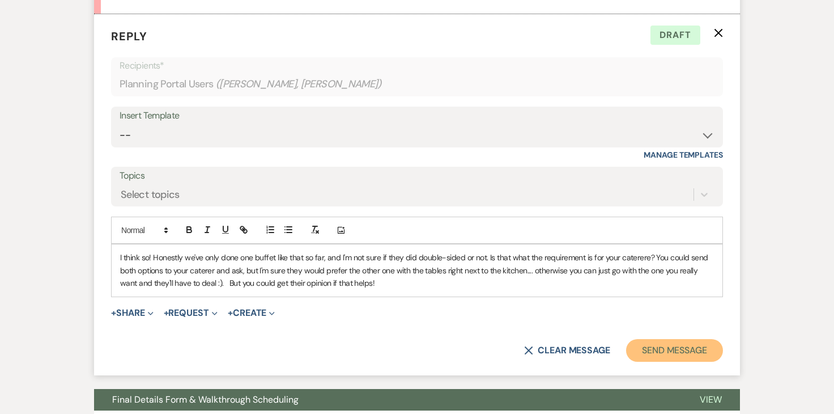
click at [640, 339] on button "Send Message" at bounding box center [674, 350] width 97 height 23
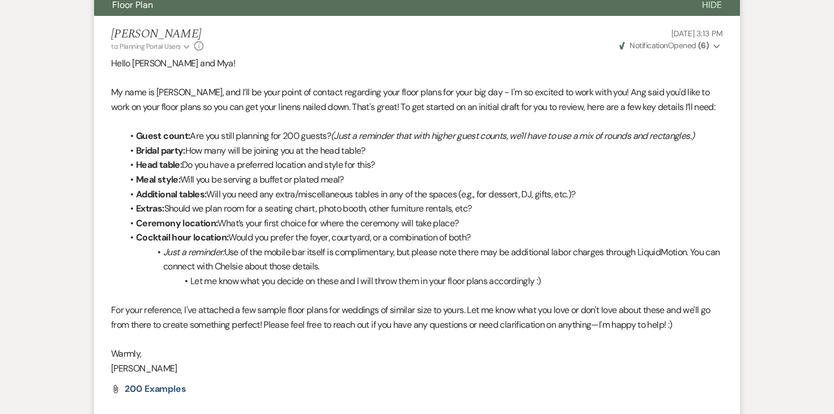
scroll to position [0, 0]
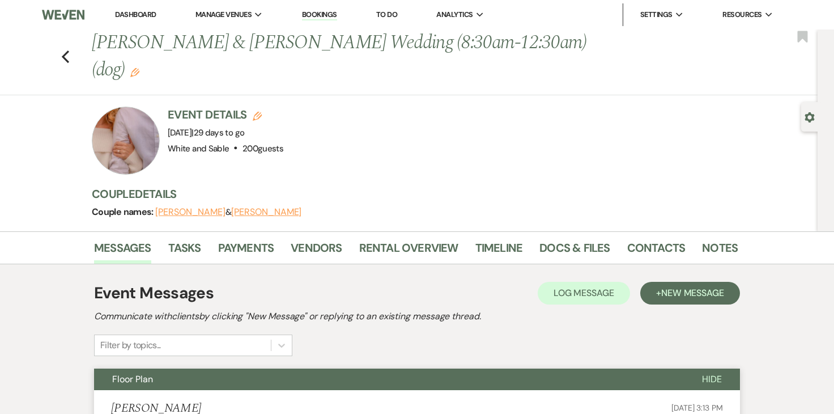
click at [138, 16] on link "Dashboard" at bounding box center [135, 15] width 41 height 10
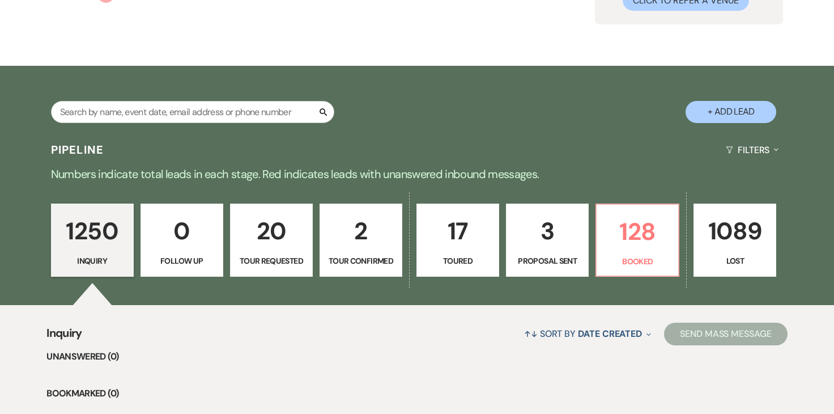
scroll to position [170, 0]
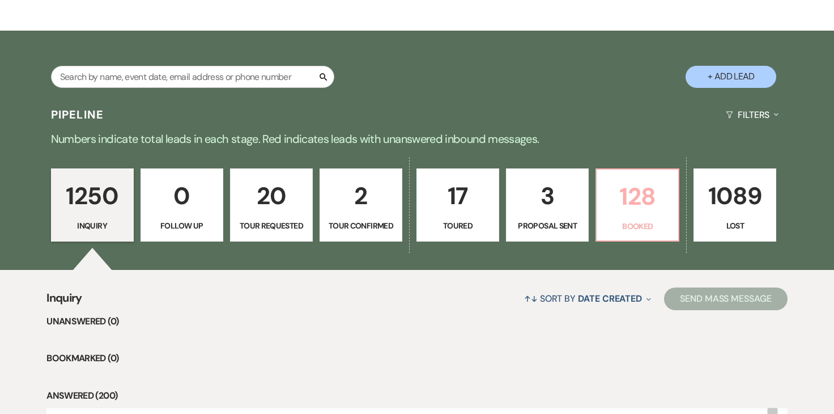
click at [660, 214] on p "128" at bounding box center [638, 196] width 68 height 38
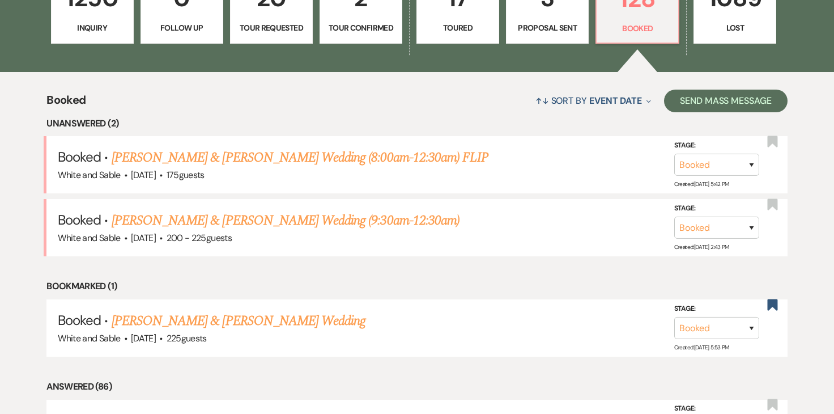
scroll to position [370, 0]
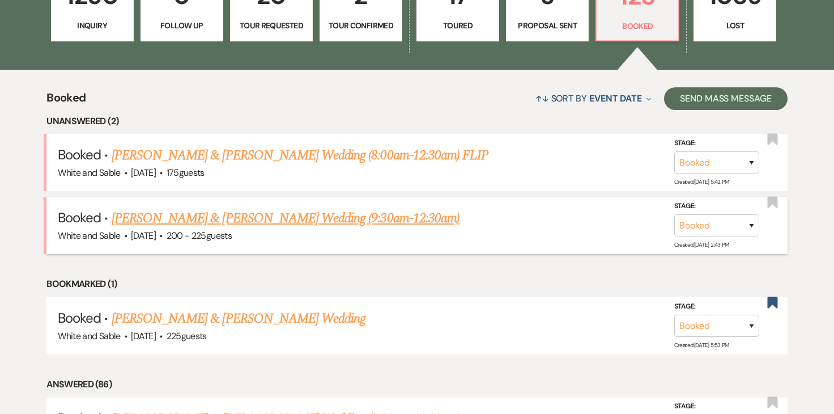
click at [353, 219] on link "[PERSON_NAME] & [PERSON_NAME] Wedding (9:30am-12:30am)" at bounding box center [286, 218] width 348 height 20
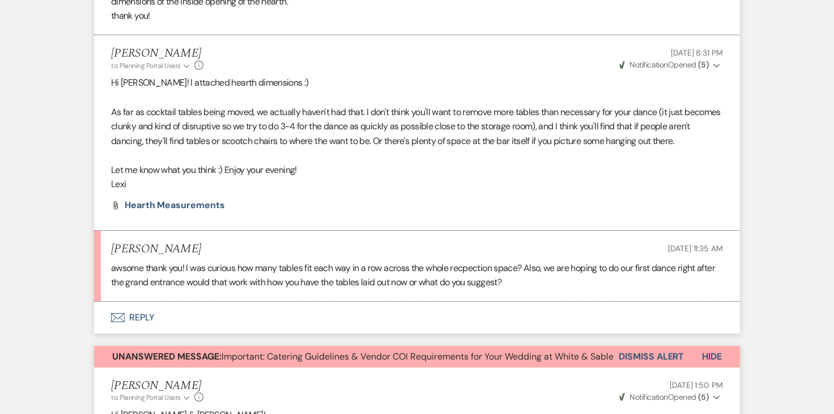
scroll to position [1777, 0]
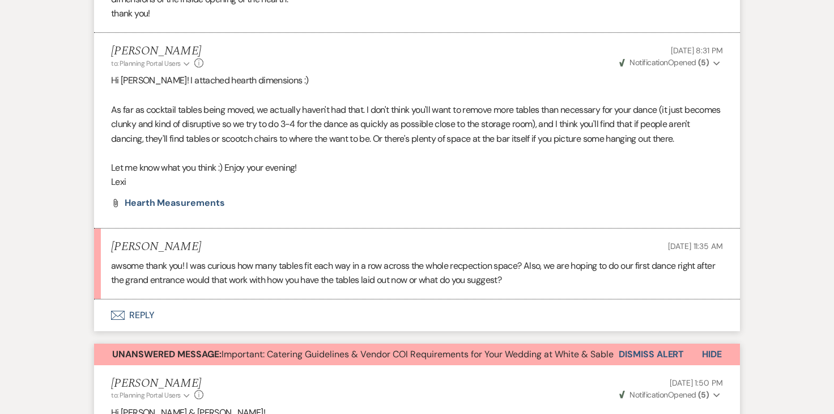
click at [145, 312] on button "Envelope Reply" at bounding box center [417, 315] width 646 height 32
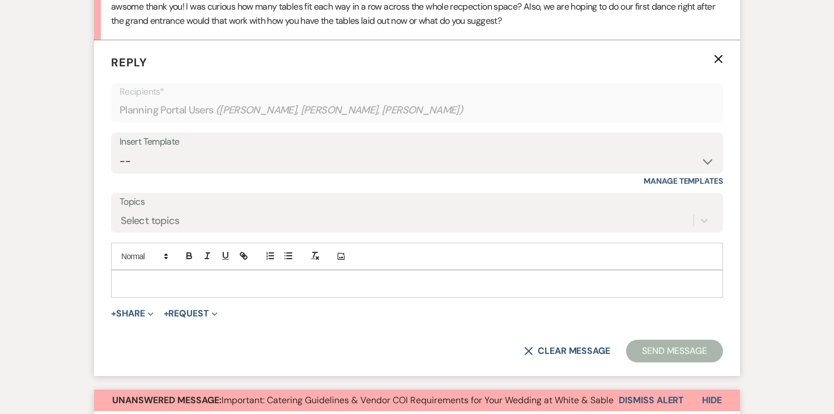
scroll to position [2040, 0]
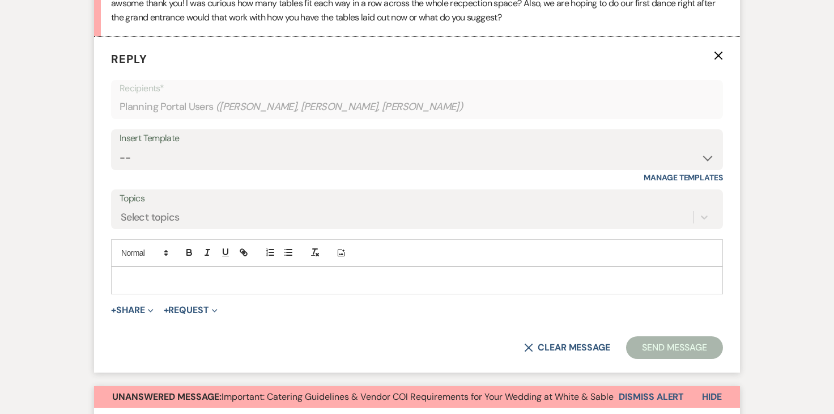
click at [724, 60] on form "Reply X Recipients* Planning Portal Users ( [PERSON_NAME], [PERSON_NAME], [PERS…" at bounding box center [417, 205] width 646 height 336
click at [719, 57] on use "button" at bounding box center [719, 56] width 9 height 9
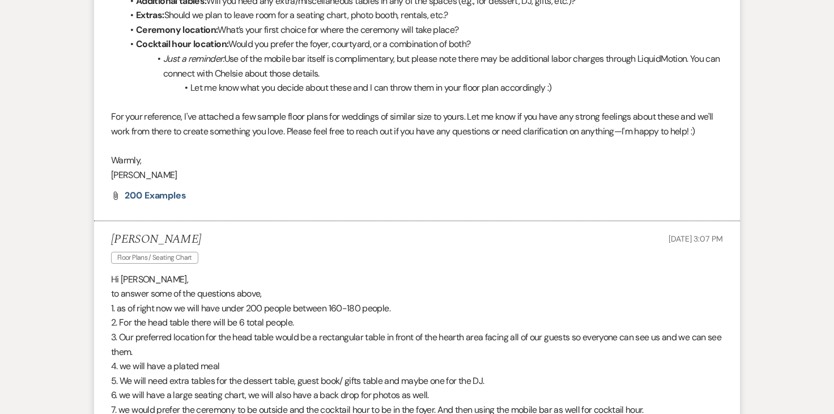
scroll to position [662, 0]
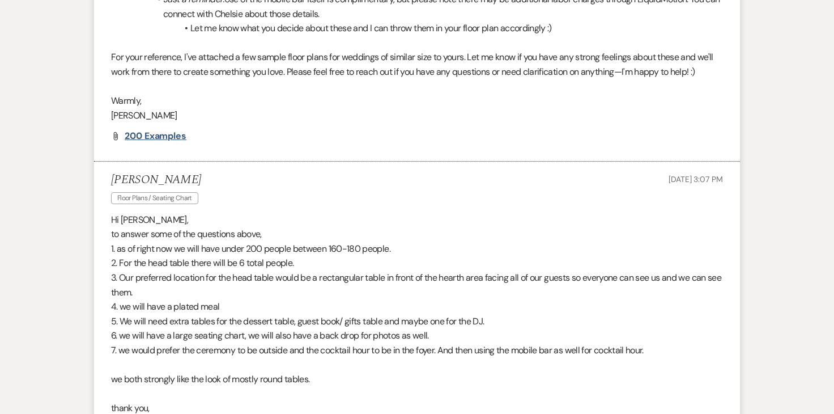
click at [180, 130] on span "200 Examples" at bounding box center [156, 136] width 62 height 12
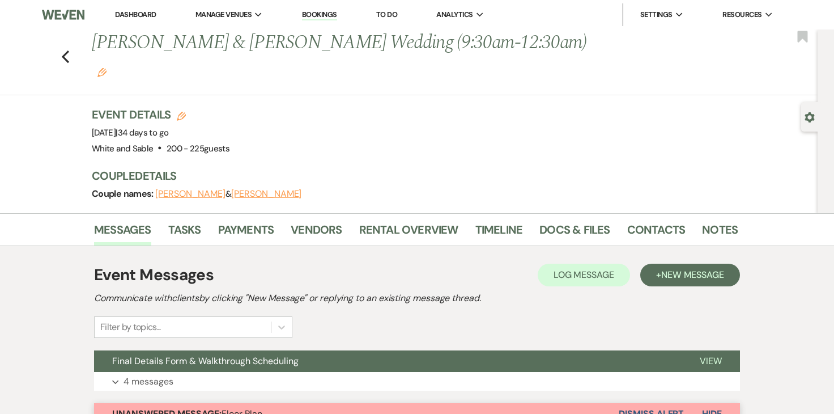
click at [148, 14] on link "Dashboard" at bounding box center [135, 15] width 41 height 10
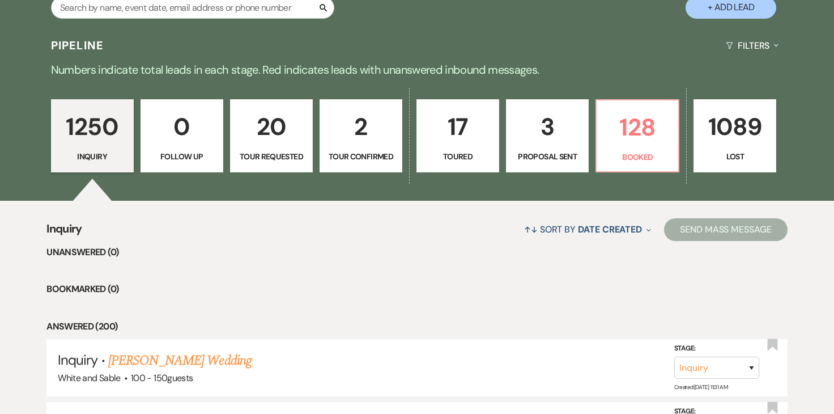
scroll to position [241, 0]
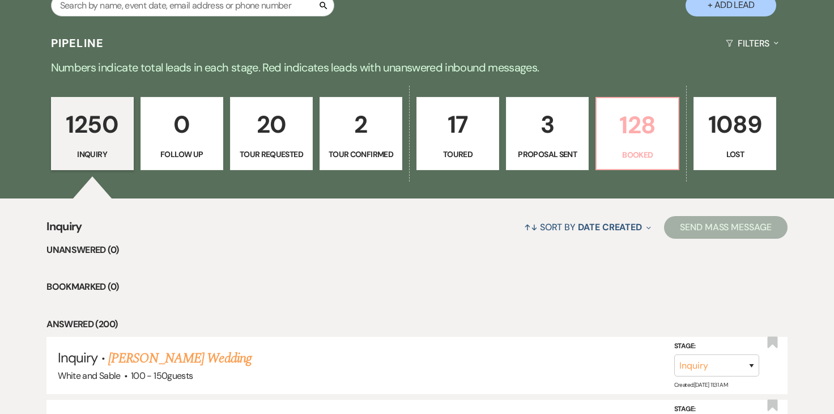
click at [624, 143] on p "128" at bounding box center [638, 125] width 68 height 38
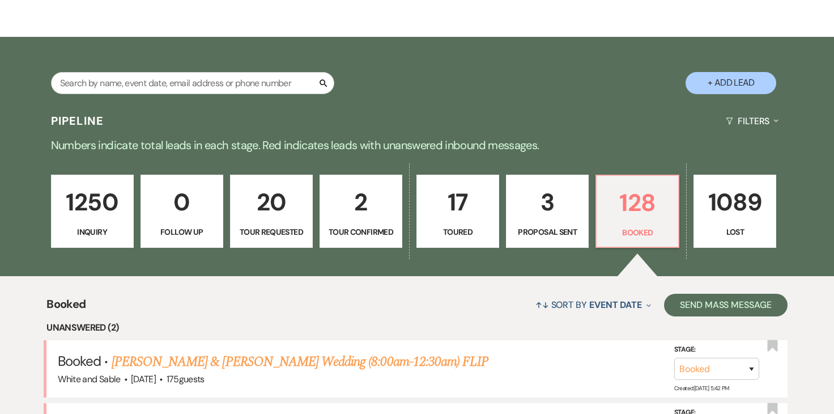
scroll to position [138, 0]
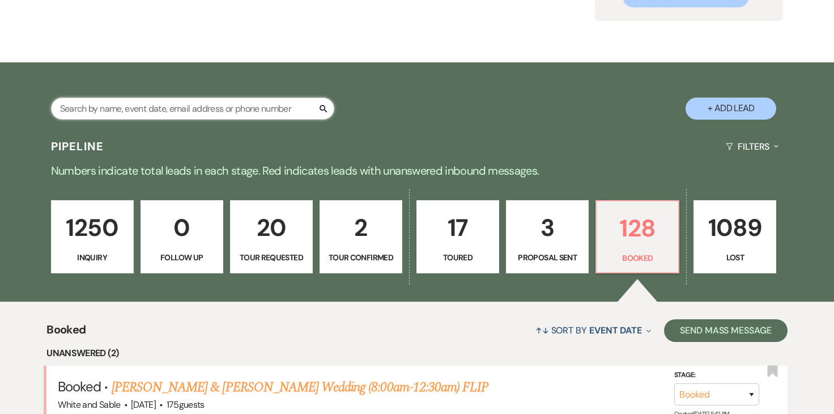
click at [277, 118] on input "text" at bounding box center [192, 109] width 283 height 22
type input "[PERSON_NAME]"
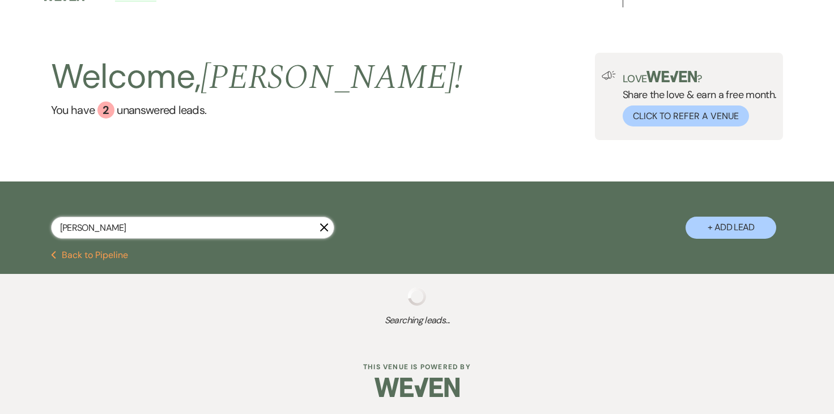
select select "8"
select select "1"
select select "8"
select select "5"
select select "8"
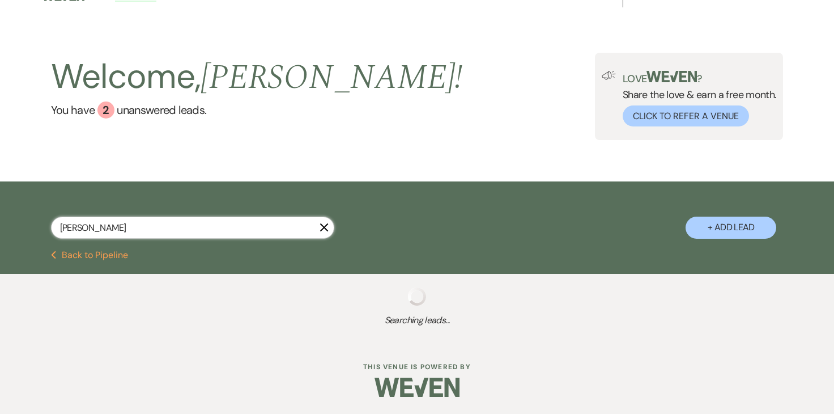
select select "5"
select select "8"
select select "2"
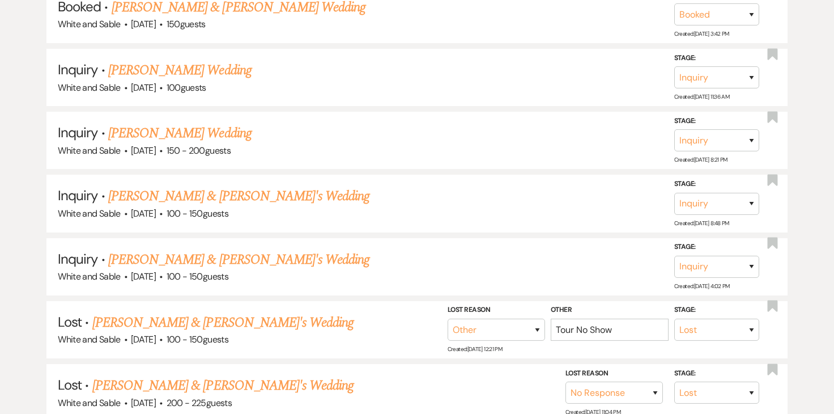
scroll to position [289, 0]
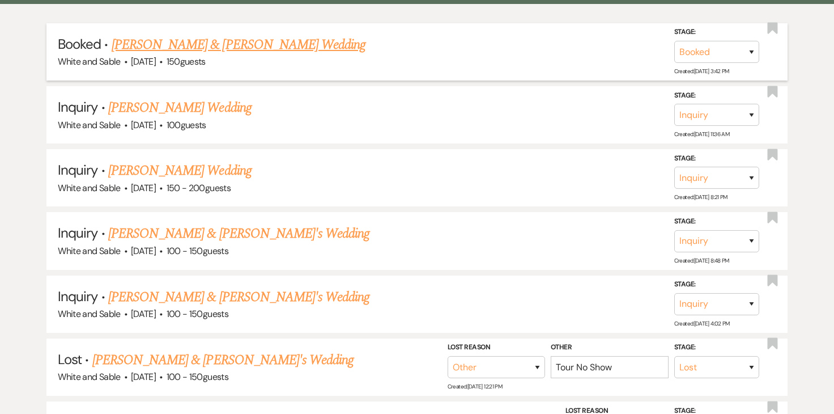
click at [279, 48] on link "[PERSON_NAME] & [PERSON_NAME] Wedding" at bounding box center [239, 45] width 254 height 20
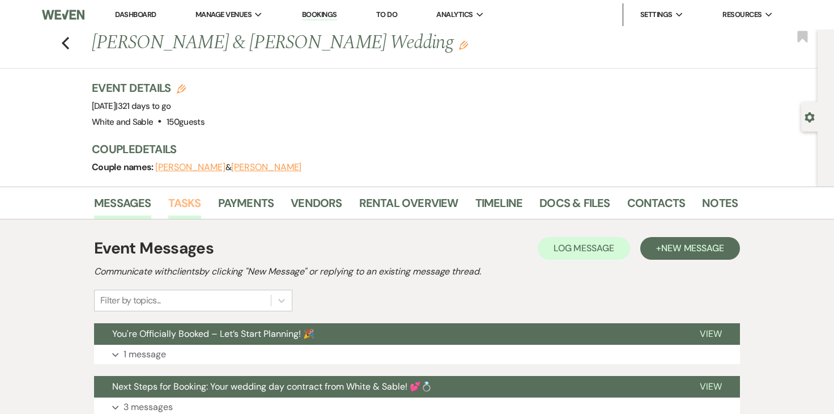
click at [192, 213] on link "Tasks" at bounding box center [184, 206] width 33 height 25
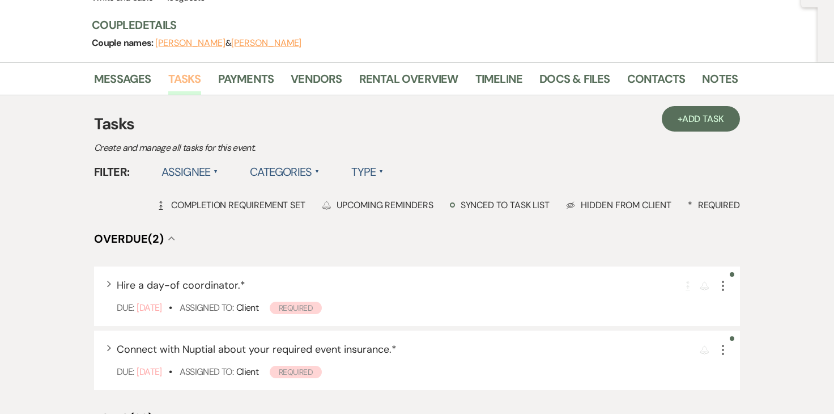
scroll to position [127, 0]
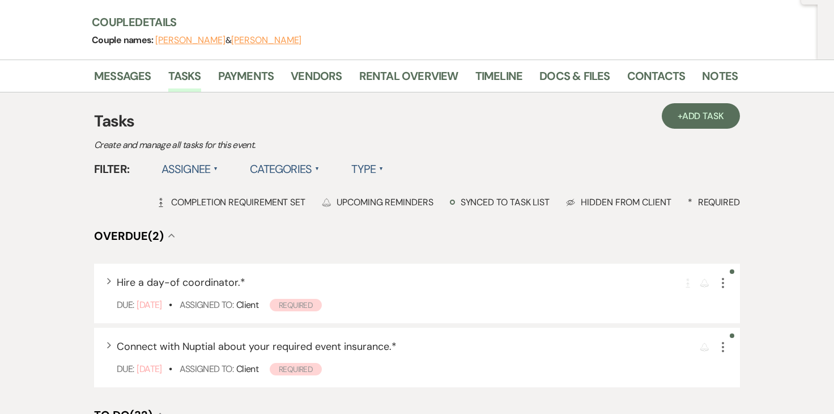
click at [207, 165] on label "Assignee ▲" at bounding box center [190, 169] width 57 height 20
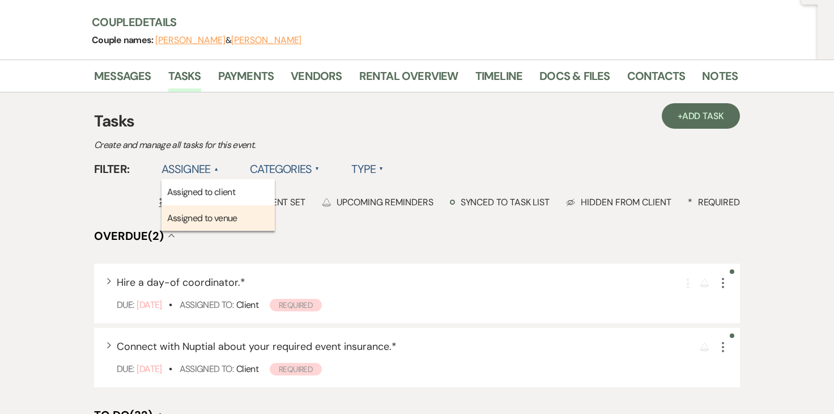
click at [205, 216] on li "Assigned to venue" at bounding box center [218, 218] width 113 height 26
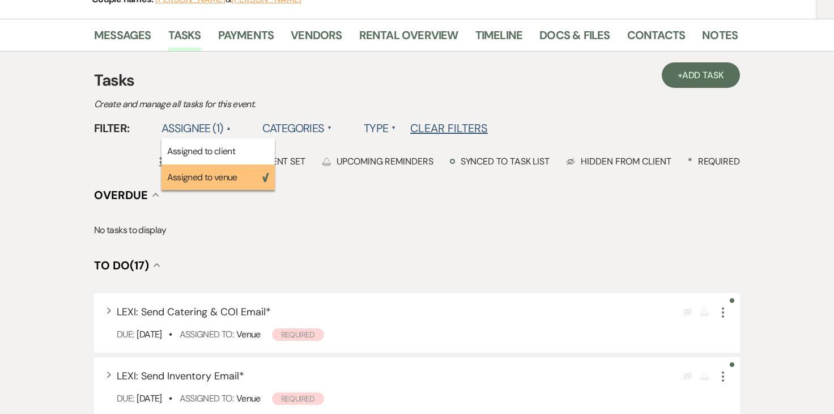
scroll to position [0, 0]
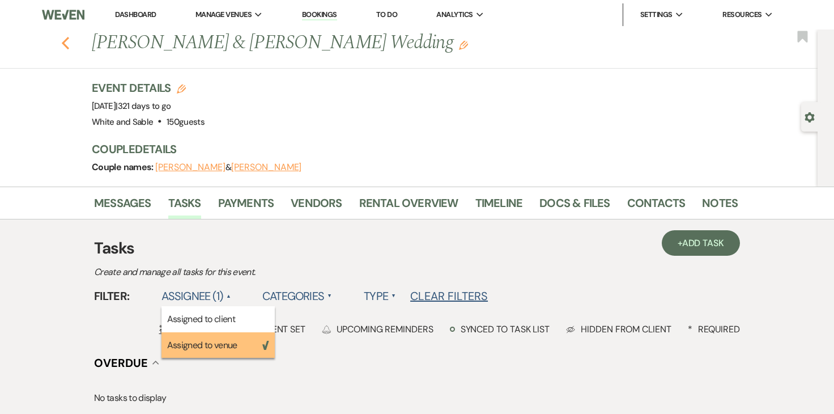
click at [65, 43] on icon "Previous" at bounding box center [65, 43] width 9 height 14
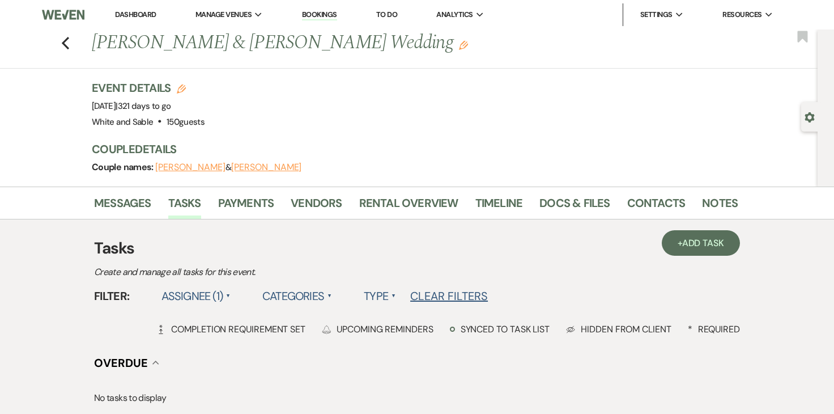
scroll to position [39, 0]
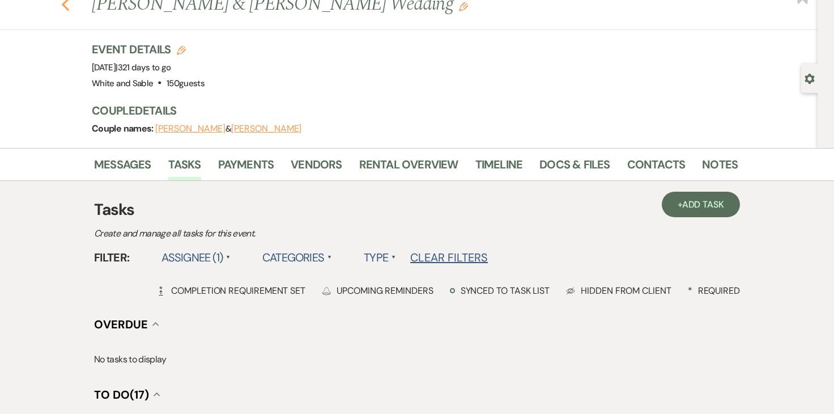
click at [67, 10] on use "button" at bounding box center [65, 4] width 7 height 12
select select "8"
select select "1"
select select "8"
select select "5"
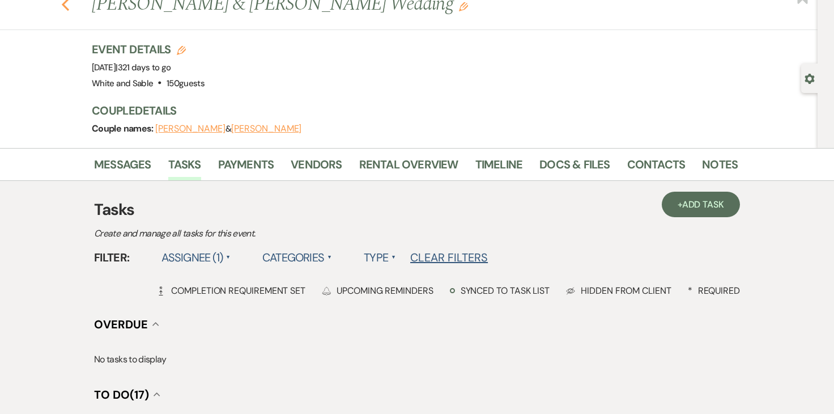
select select "8"
select select "5"
select select "8"
select select "2"
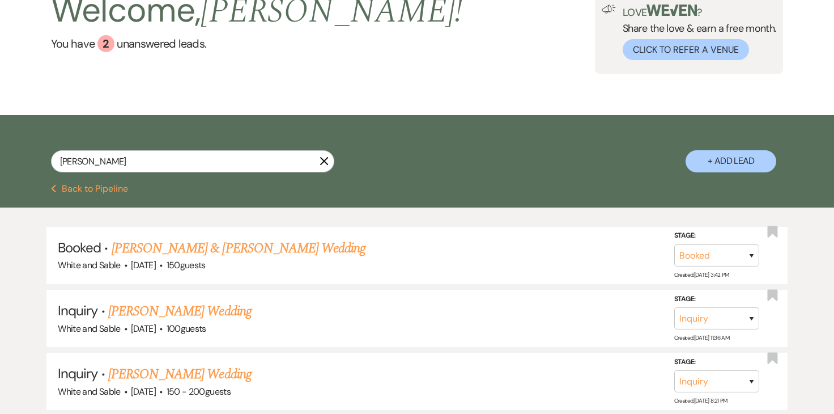
click at [90, 191] on button "Previous Back to Pipeline" at bounding box center [90, 188] width 78 height 9
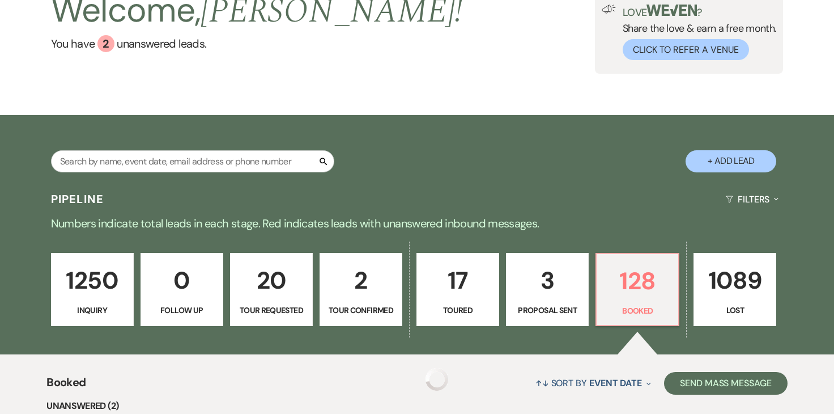
scroll to position [138, 0]
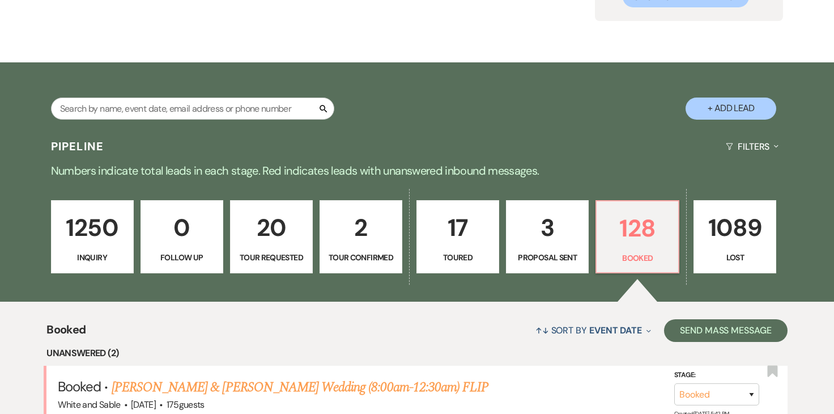
click at [536, 229] on p "3" at bounding box center [548, 228] width 68 height 38
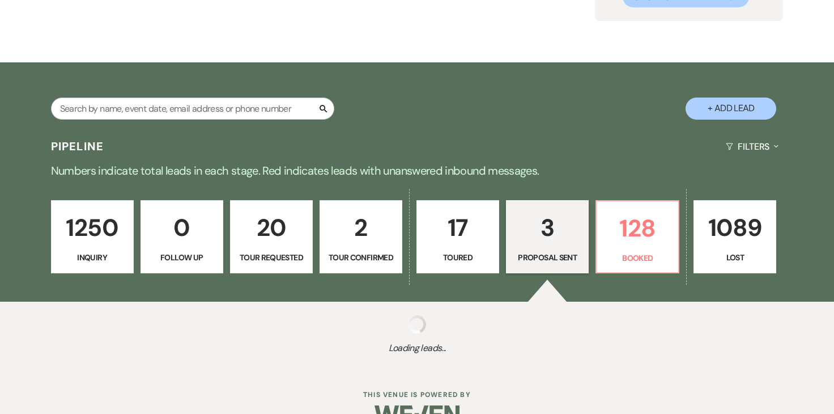
select select "6"
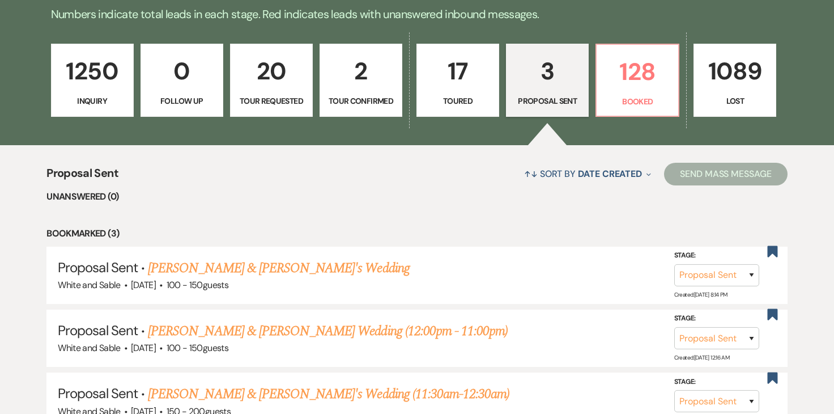
scroll to position [301, 0]
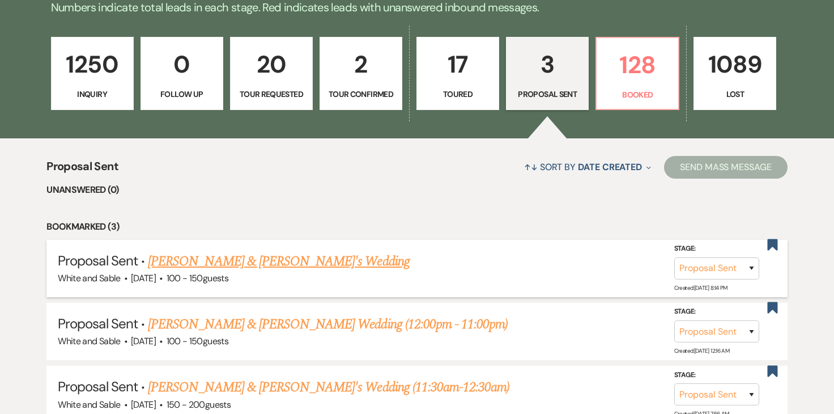
click at [287, 262] on link "[PERSON_NAME] & [PERSON_NAME]'s Wedding" at bounding box center [279, 261] width 262 height 20
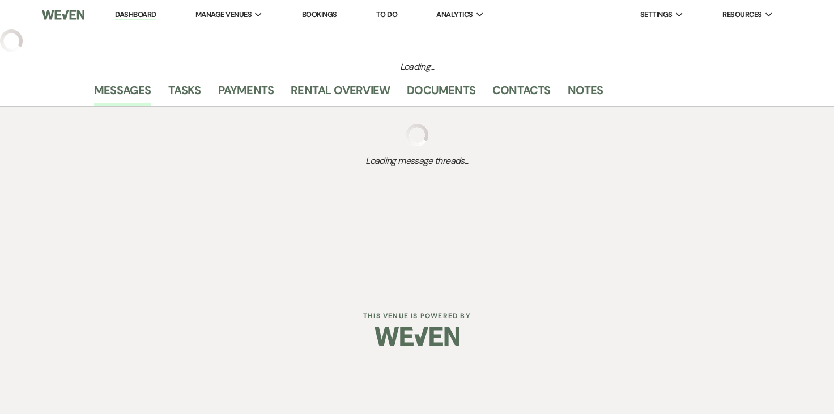
select select "6"
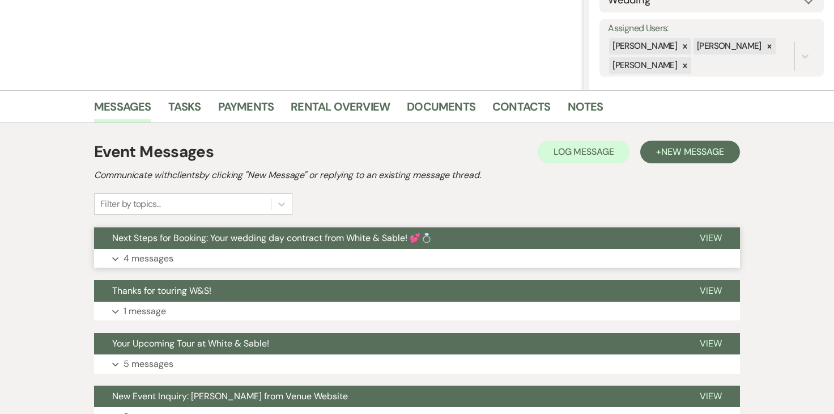
click at [160, 257] on p "4 messages" at bounding box center [149, 258] width 50 height 15
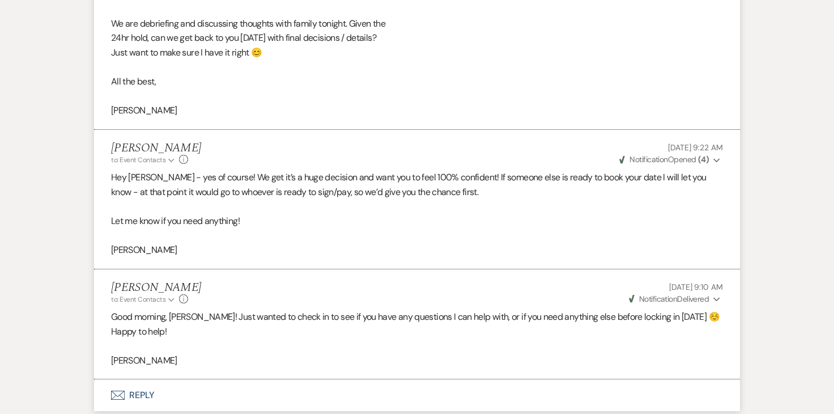
scroll to position [1116, 0]
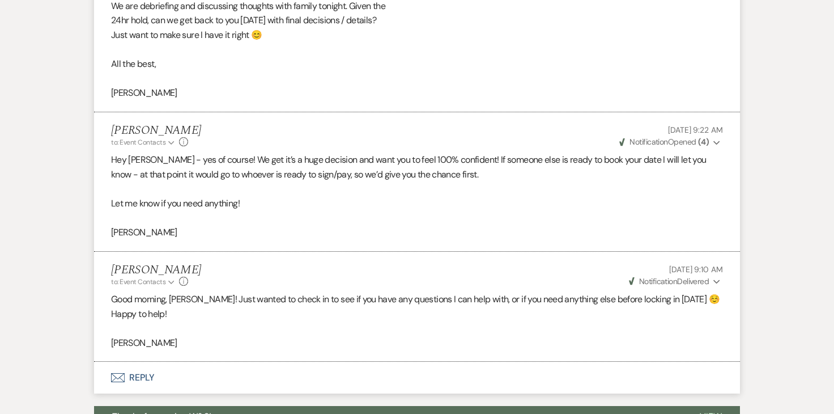
click at [651, 315] on p "Good morning, [PERSON_NAME]! Just wanted to check in to see if you have any que…" at bounding box center [417, 306] width 612 height 29
click at [713, 284] on button "Weven Check Notification Delivered Expand" at bounding box center [676, 282] width 96 height 12
click at [582, 289] on li "[PERSON_NAME] to: Event Contacts Expand Info [DATE] 9:10 AM Weven Check Notific…" at bounding box center [417, 307] width 646 height 111
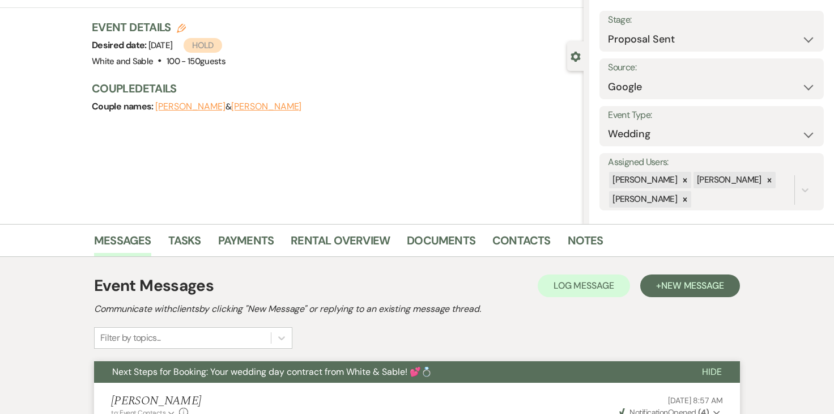
scroll to position [23, 0]
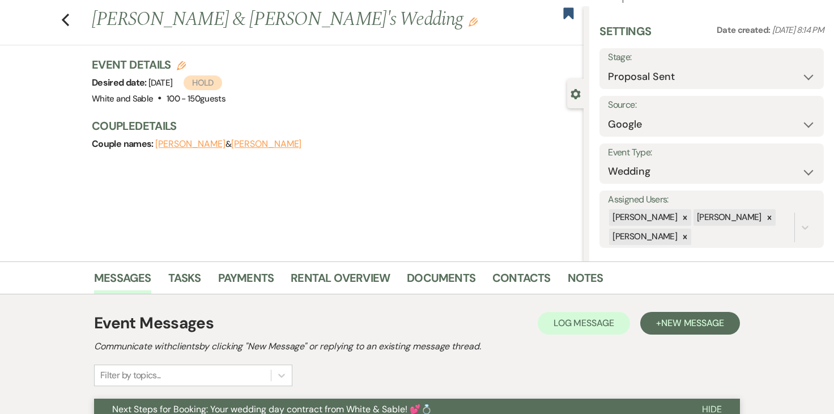
click at [189, 145] on button "[PERSON_NAME]" at bounding box center [190, 143] width 70 height 9
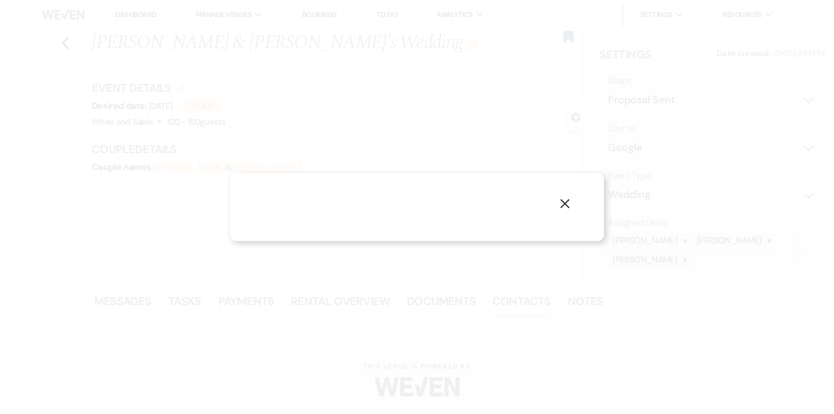
select select "1"
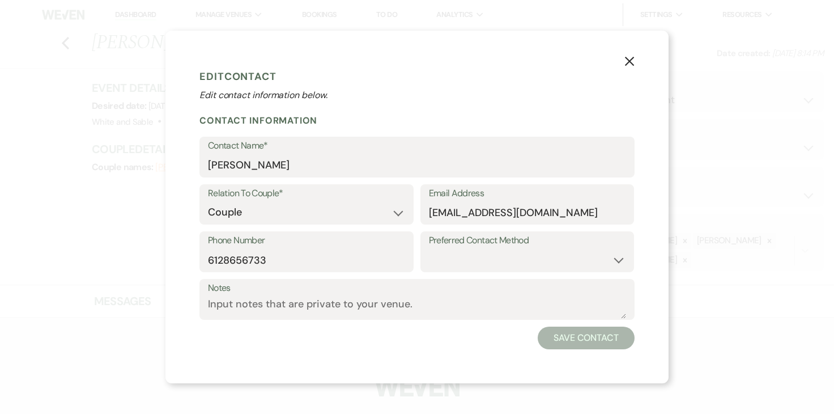
click at [261, 245] on label "Phone Number" at bounding box center [306, 240] width 197 height 16
click at [261, 249] on input "6128656733" at bounding box center [306, 260] width 197 height 22
click at [260, 249] on input "6128656733" at bounding box center [306, 260] width 197 height 22
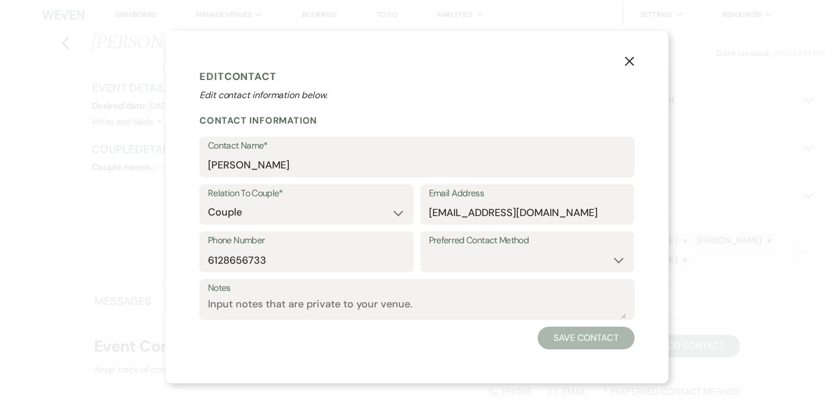
click at [630, 67] on button "X" at bounding box center [629, 61] width 17 height 20
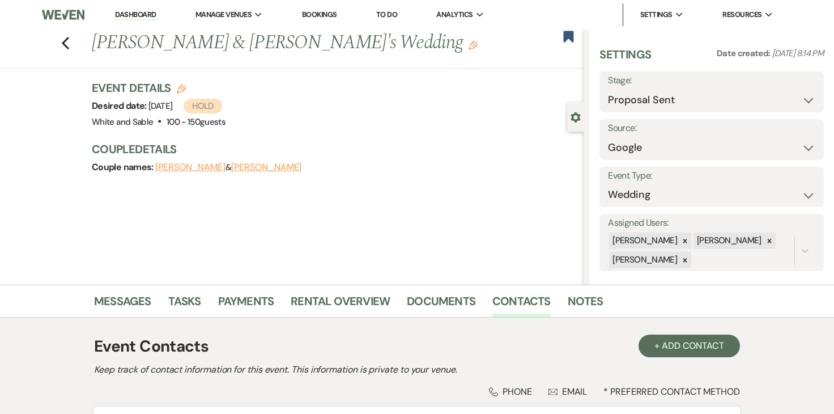
click at [209, 168] on button "[PERSON_NAME]" at bounding box center [190, 167] width 70 height 9
select select "1"
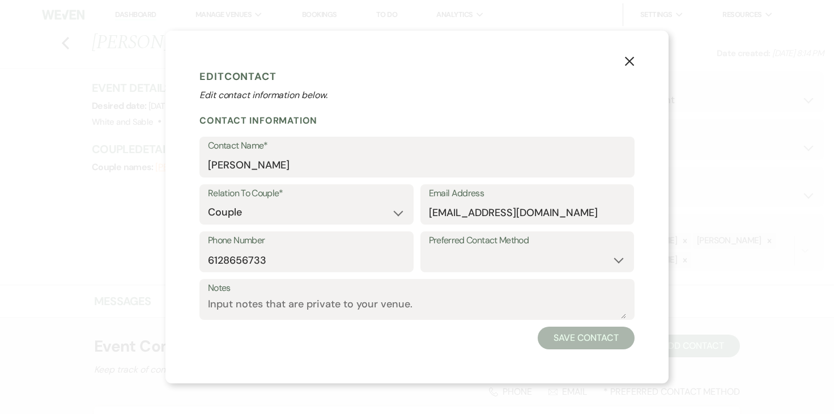
click at [629, 63] on icon "X" at bounding box center [630, 61] width 10 height 10
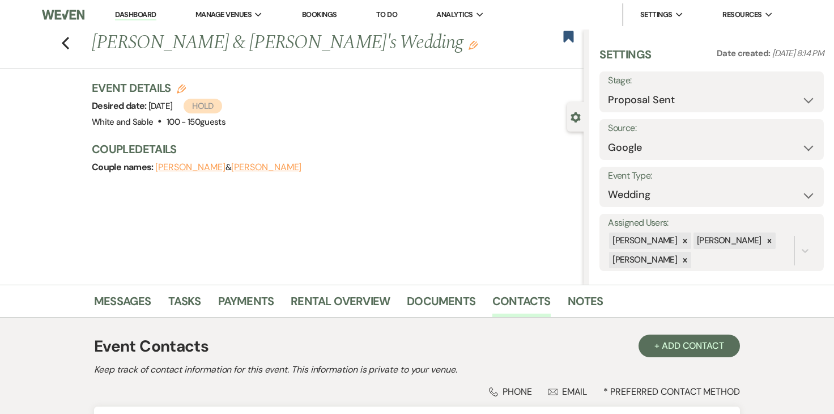
click at [138, 19] on link "Dashboard" at bounding box center [135, 15] width 41 height 11
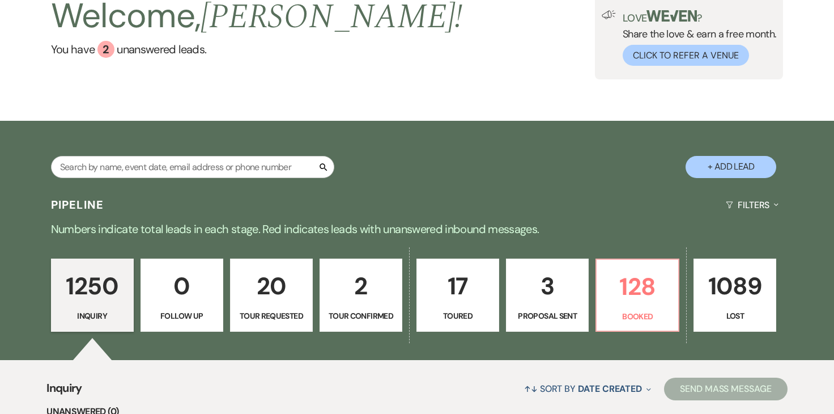
scroll to position [91, 0]
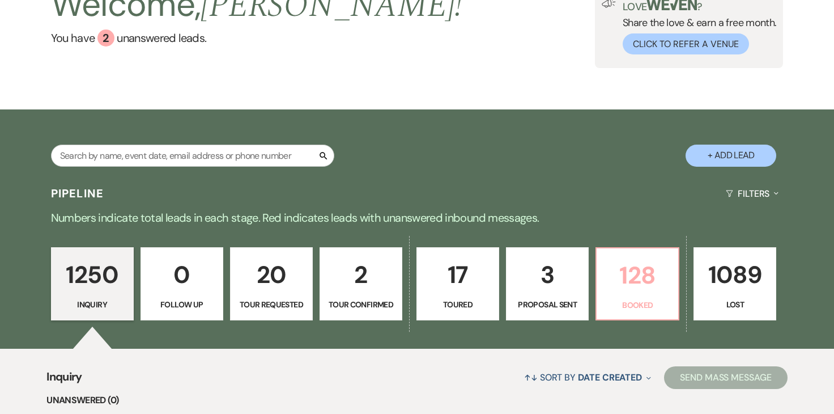
click at [634, 278] on p "128" at bounding box center [638, 275] width 68 height 38
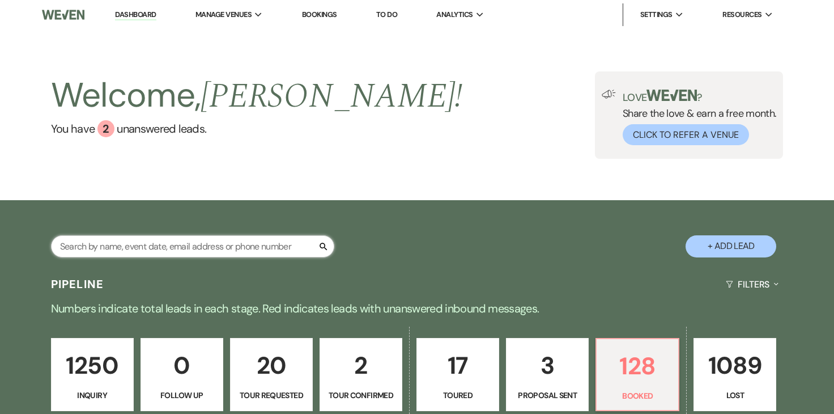
click at [238, 241] on input "text" at bounding box center [192, 246] width 283 height 22
type input "mya"
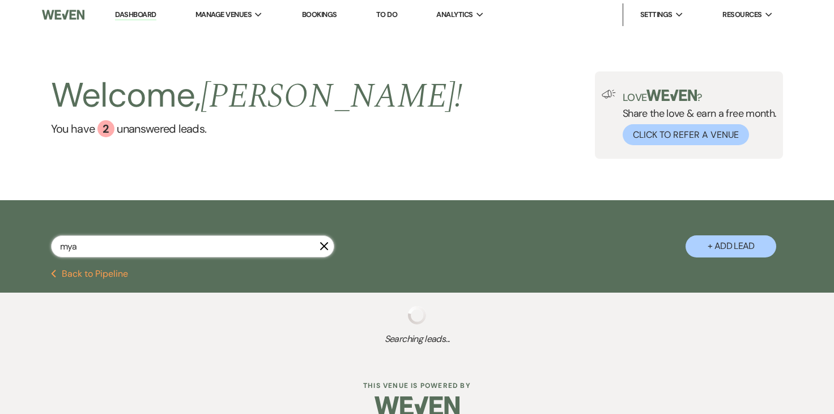
select select "8"
select select "6"
select select "8"
select select "2"
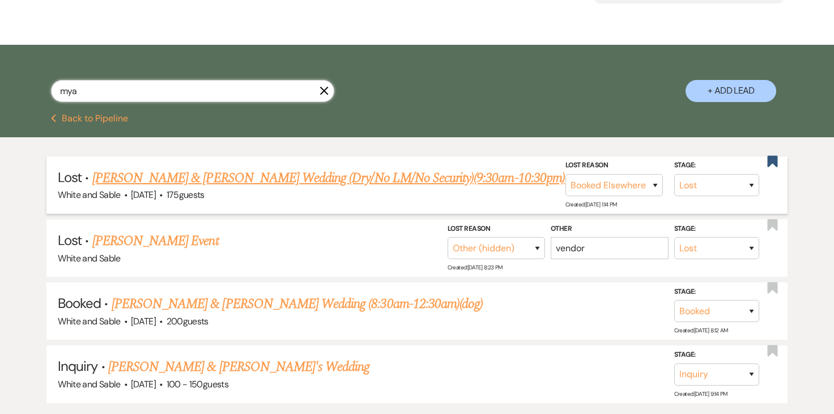
scroll to position [162, 0]
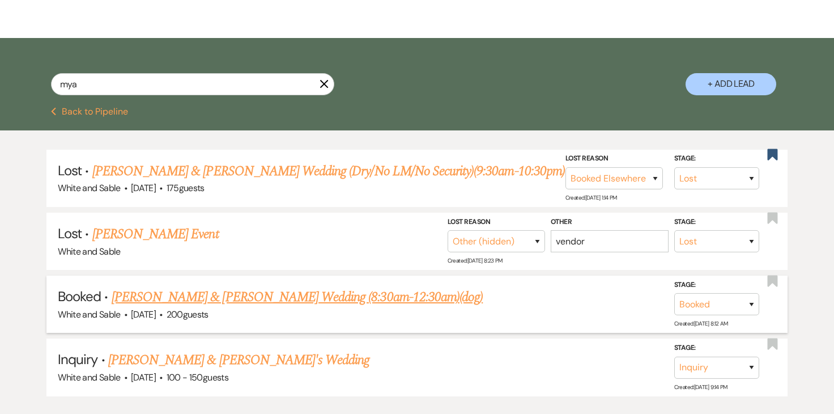
click at [230, 295] on link "[PERSON_NAME] & [PERSON_NAME] Wedding (8:30am-12:30am)(dog)" at bounding box center [297, 297] width 371 height 20
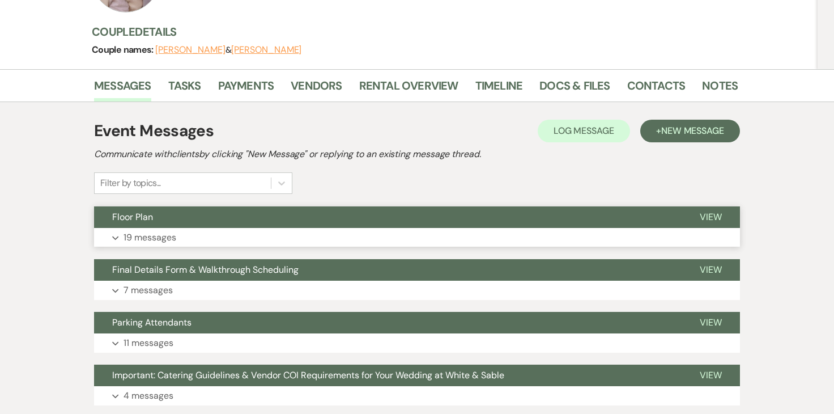
click at [152, 230] on p "19 messages" at bounding box center [150, 237] width 53 height 15
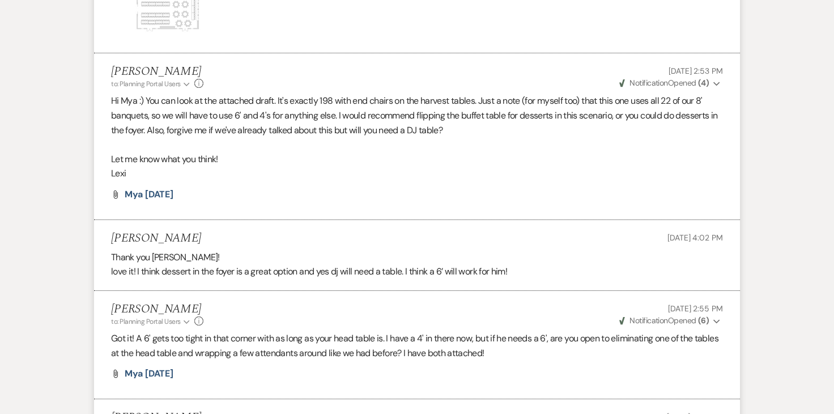
scroll to position [2133, 0]
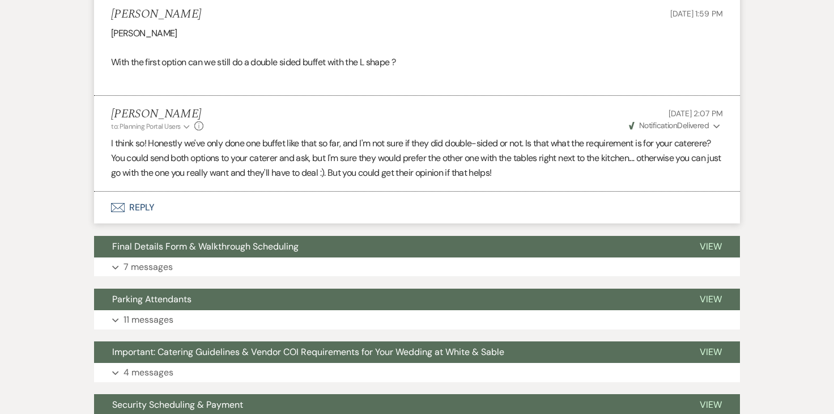
click at [149, 192] on button "Envelope Reply" at bounding box center [417, 208] width 646 height 32
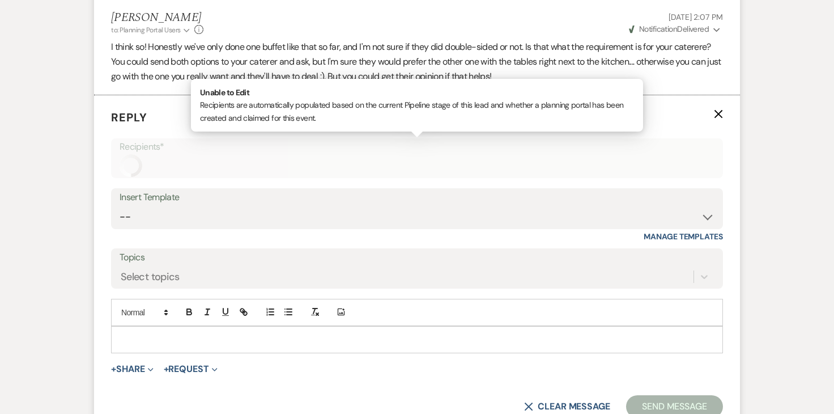
scroll to position [3426, 0]
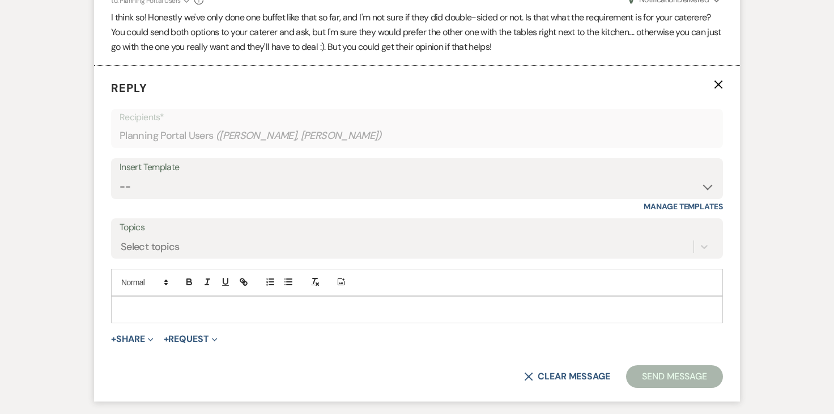
click at [195, 303] on p at bounding box center [417, 309] width 594 height 12
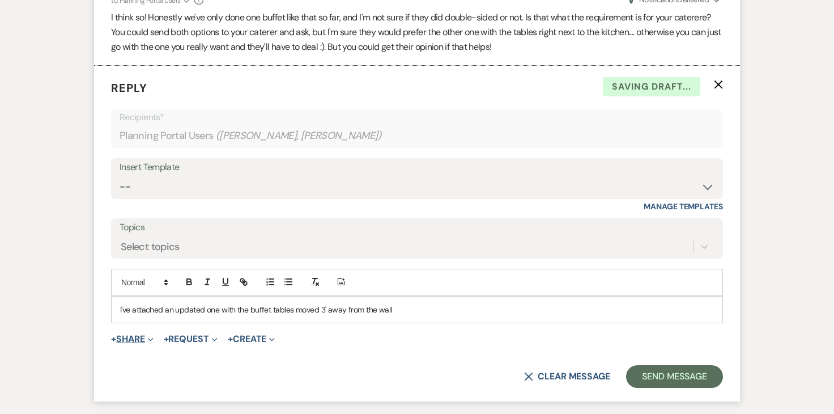
click at [134, 334] on button "+ Share Expand" at bounding box center [132, 338] width 43 height 9
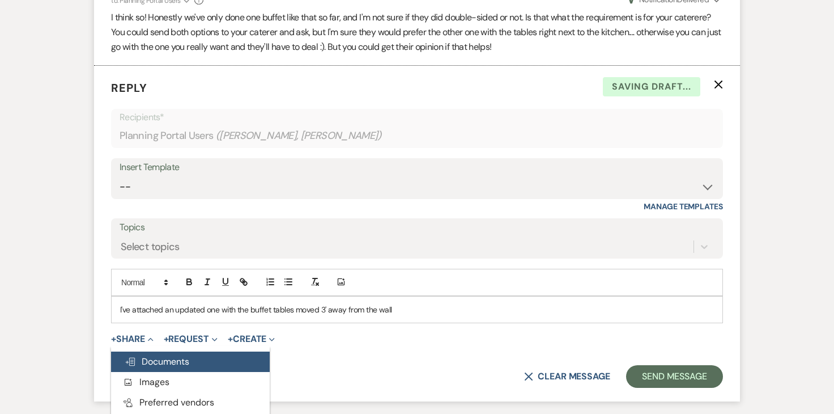
click at [179, 355] on span "Doc Upload Documents" at bounding box center [157, 361] width 65 height 12
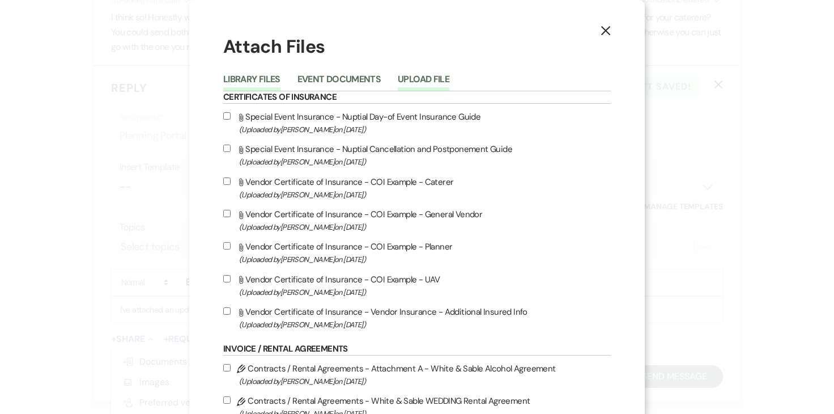
click at [422, 82] on button "Upload File" at bounding box center [424, 83] width 52 height 16
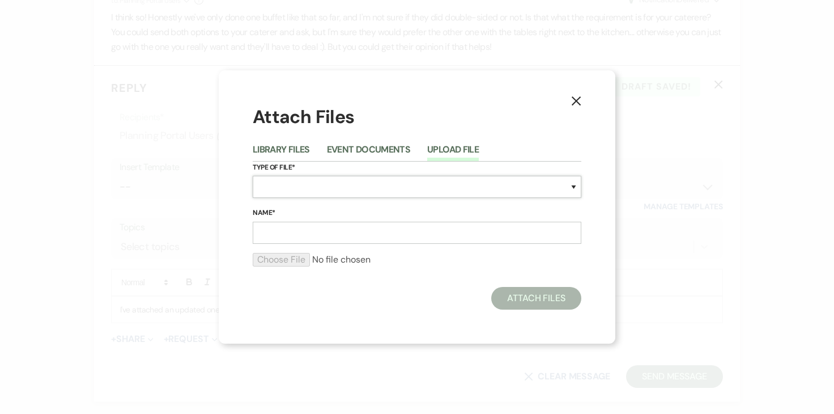
click at [268, 181] on select "Special Event Insurance Vendor Certificate of Insurance Contracts / Rental Agre…" at bounding box center [417, 187] width 329 height 22
select select "24"
click at [321, 231] on input "Name*" at bounding box center [417, 233] width 329 height 22
type input "L"
type input "Corner Buffet"
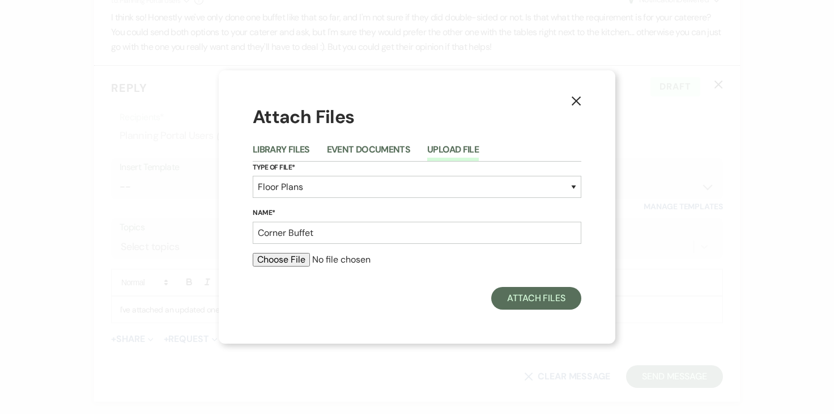
click at [276, 261] on input "file" at bounding box center [417, 260] width 329 height 14
type input "C:\fakepath\Corner Buffet.pdf"
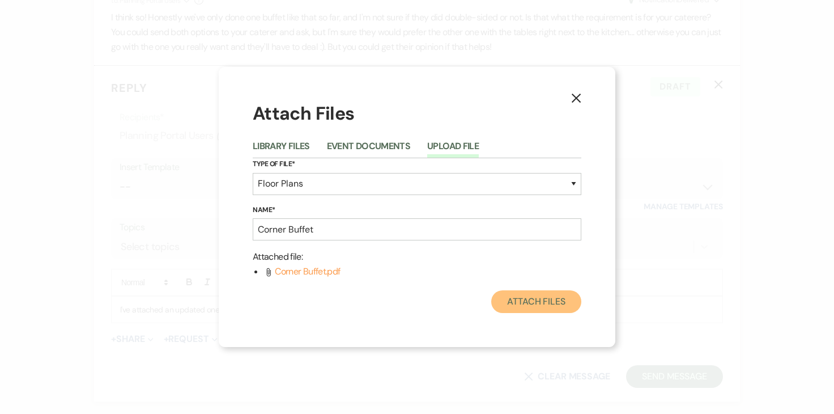
click at [554, 309] on button "Attach Files" at bounding box center [537, 301] width 90 height 23
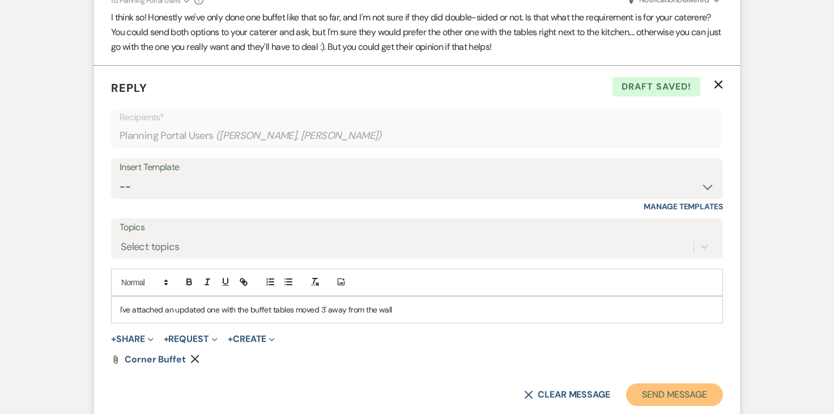
click at [688, 383] on button "Send Message" at bounding box center [674, 394] width 97 height 23
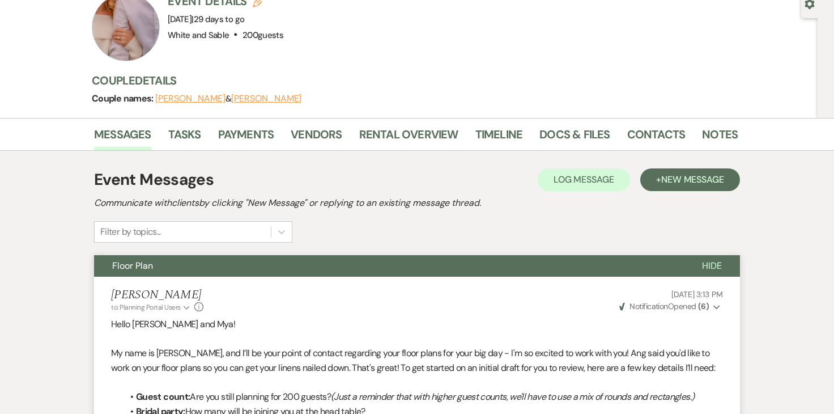
scroll to position [0, 0]
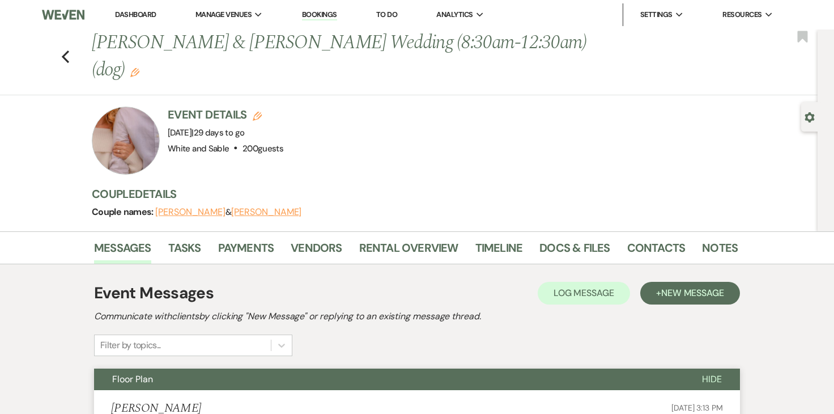
click at [145, 18] on link "Dashboard" at bounding box center [135, 15] width 41 height 10
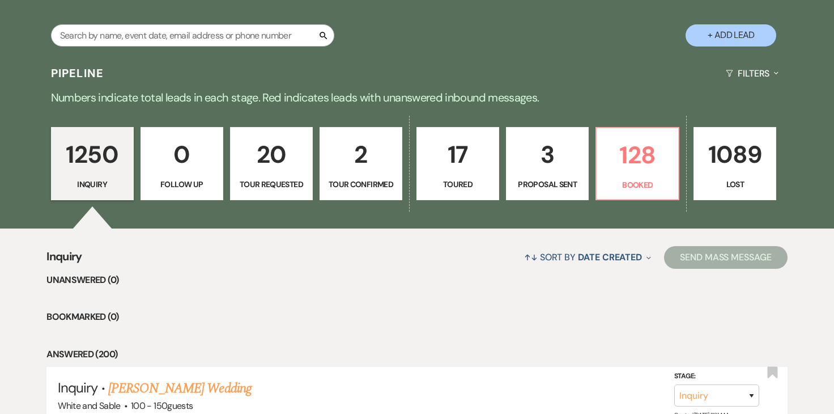
scroll to position [226, 0]
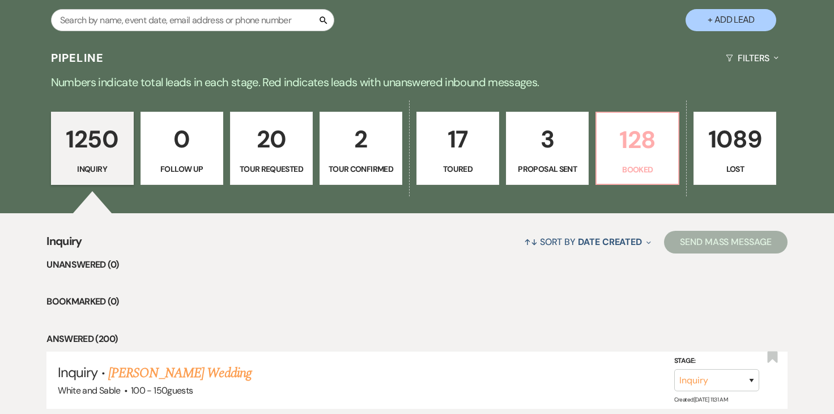
click at [640, 146] on p "128" at bounding box center [638, 140] width 68 height 38
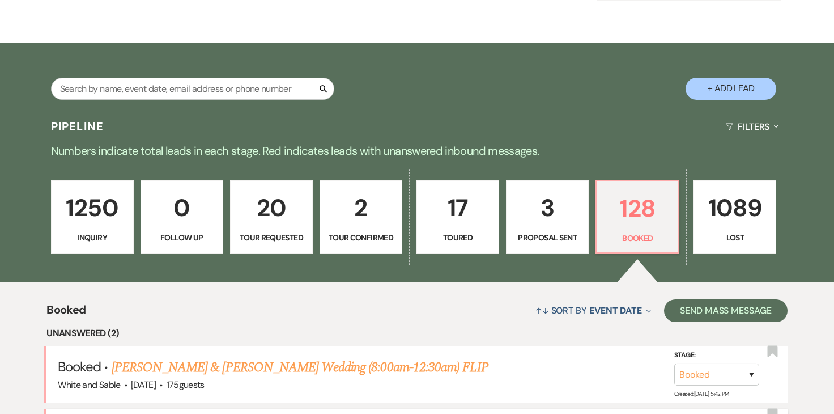
scroll to position [129, 0]
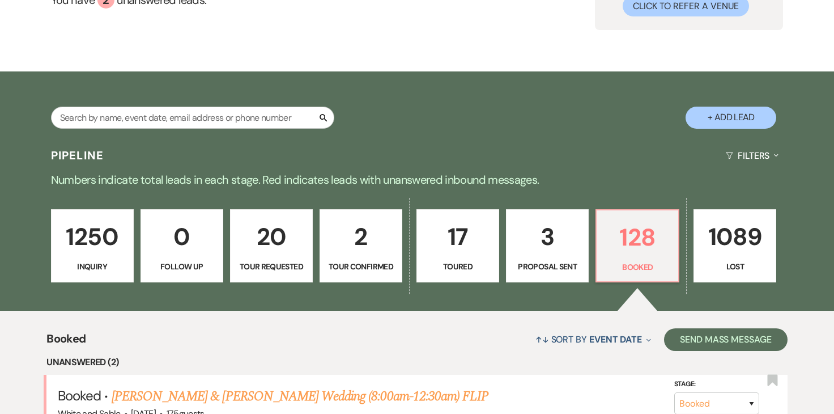
click at [115, 240] on p "1250" at bounding box center [92, 237] width 68 height 38
